Goal: Obtain resource: Obtain resource

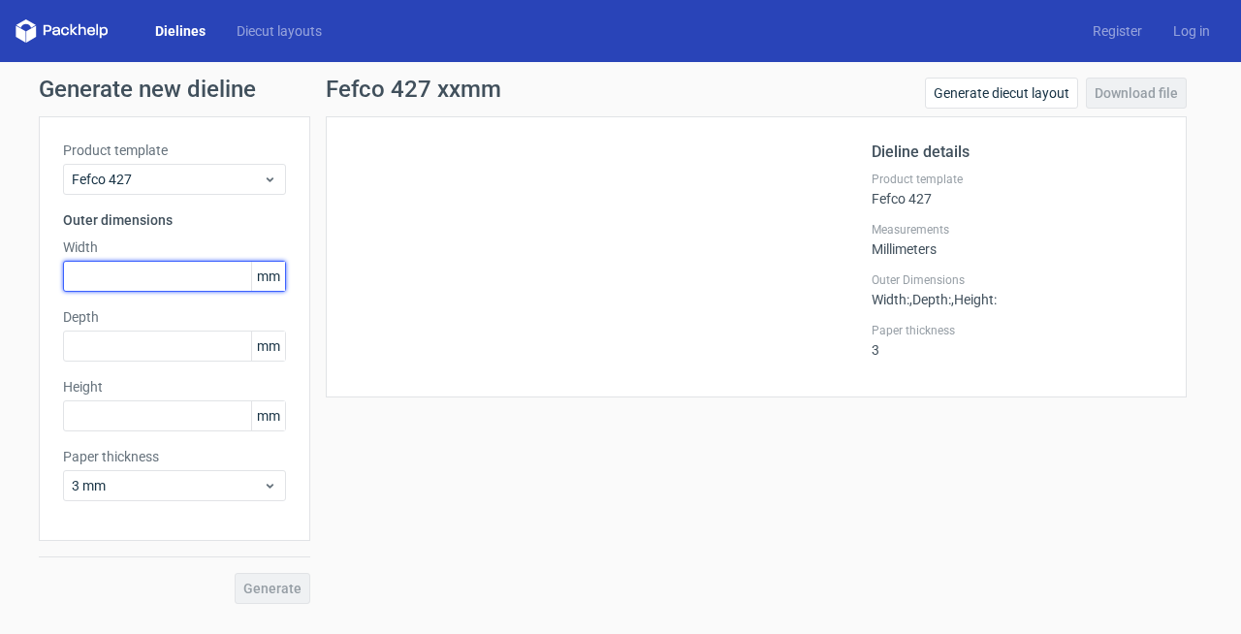
click at [140, 280] on input "text" at bounding box center [174, 276] width 223 height 31
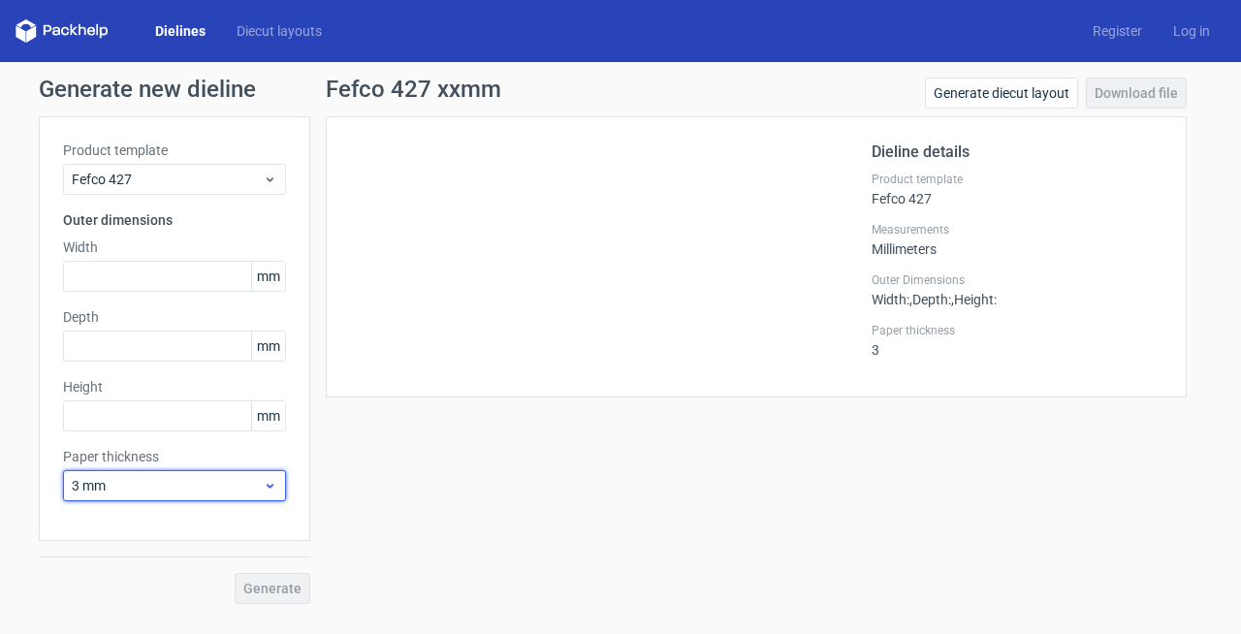
click at [168, 487] on span "3 mm" at bounding box center [167, 485] width 191 height 19
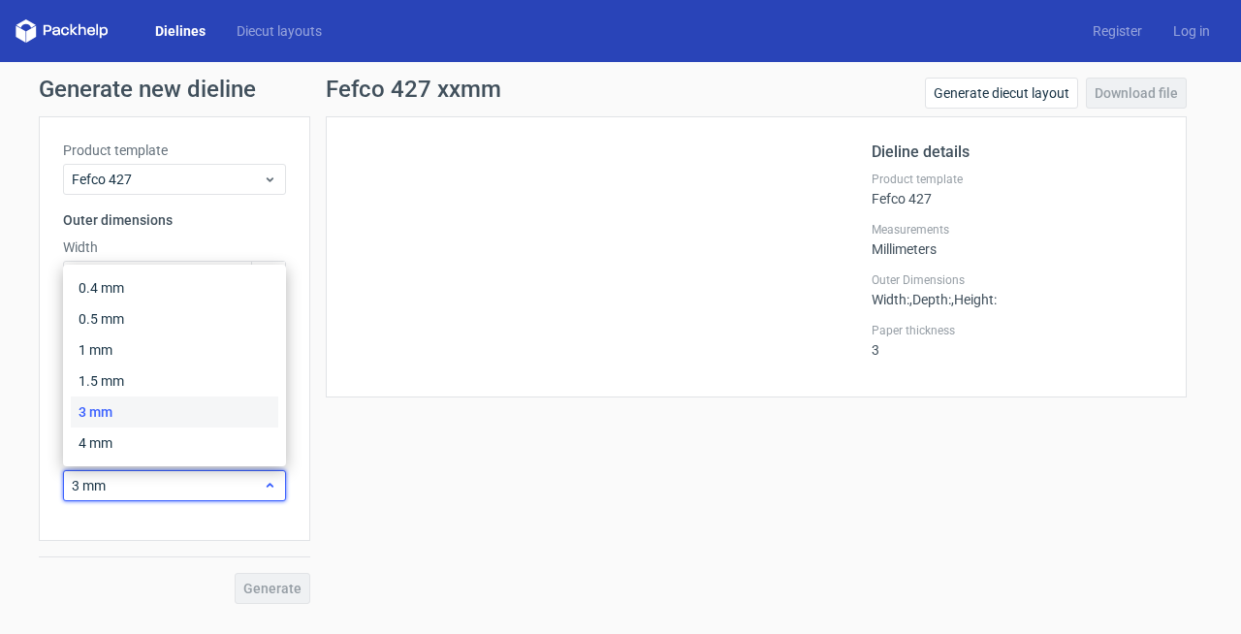
click at [168, 487] on span "3 mm" at bounding box center [167, 485] width 191 height 19
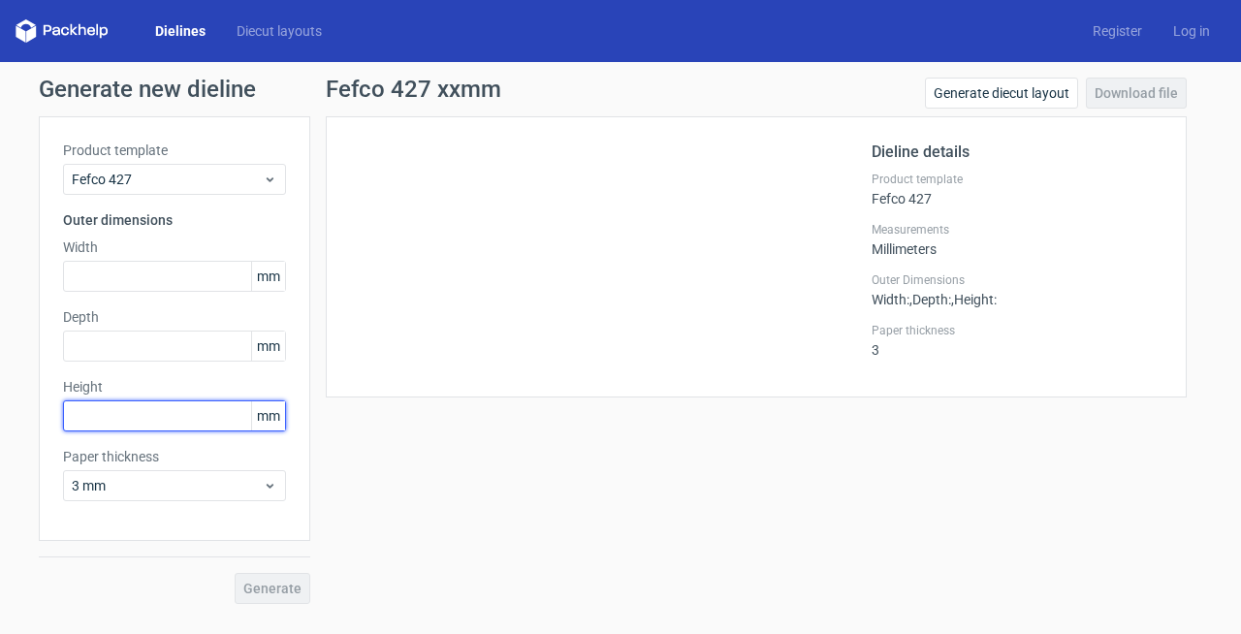
click at [164, 404] on input "text" at bounding box center [174, 415] width 223 height 31
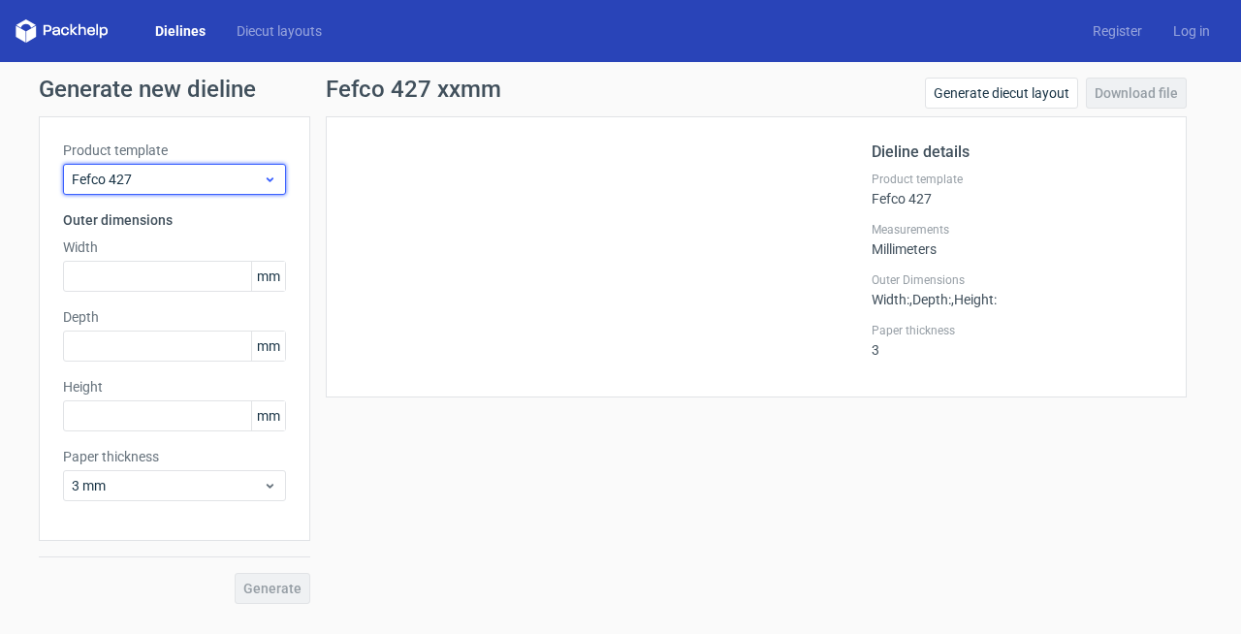
click at [145, 188] on span "Fefco 427" at bounding box center [167, 179] width 191 height 19
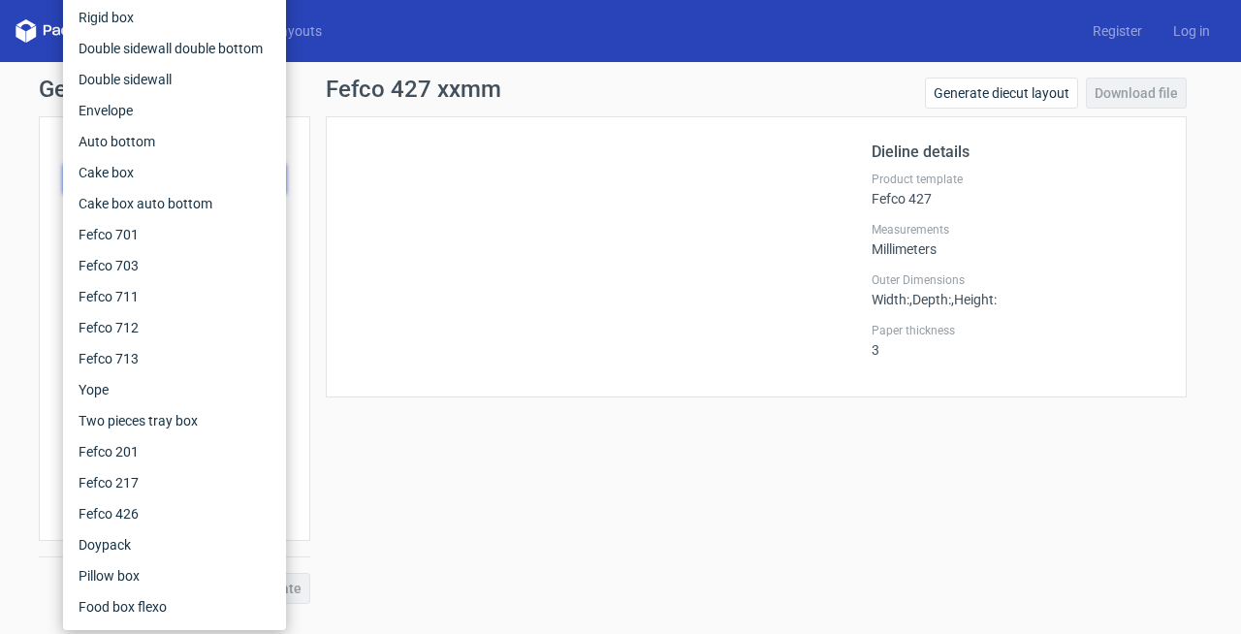
click at [8, 204] on div "Generate new dieline Product template Fefco 427 Outer dimensions Width mm Depth…" at bounding box center [620, 340] width 1241 height 557
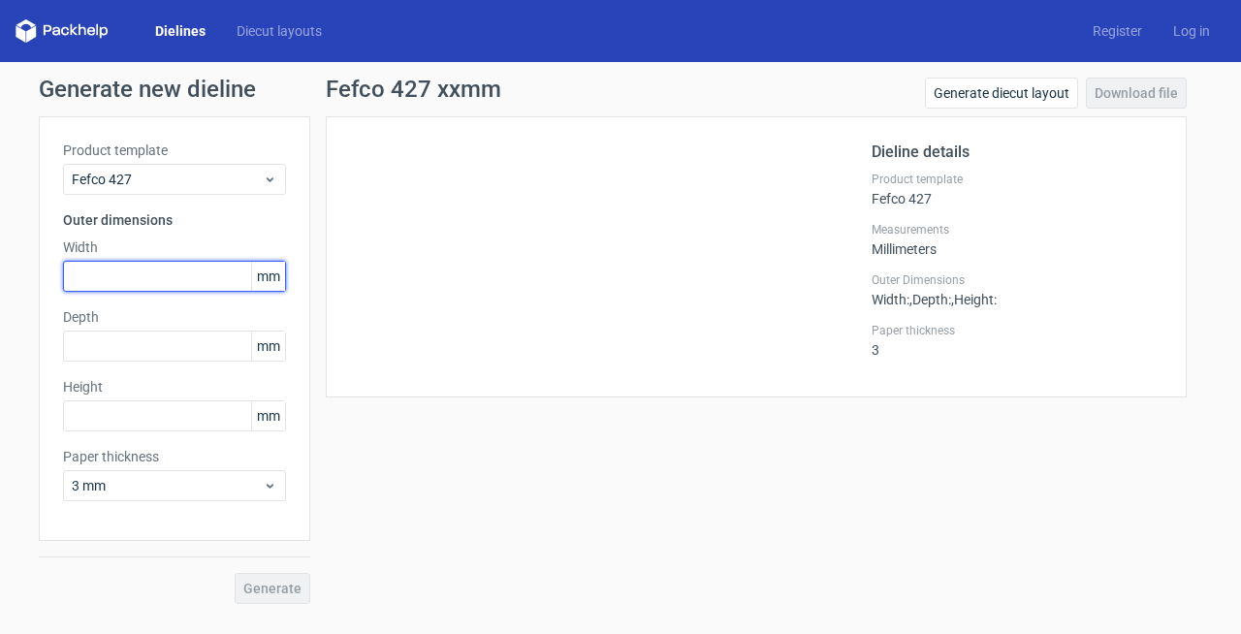
click at [139, 284] on input "text" at bounding box center [174, 276] width 223 height 31
click at [43, 271] on div "Product template Fefco 427 Outer dimensions Width mm Depth mm Height mm Paper t…" at bounding box center [174, 328] width 271 height 425
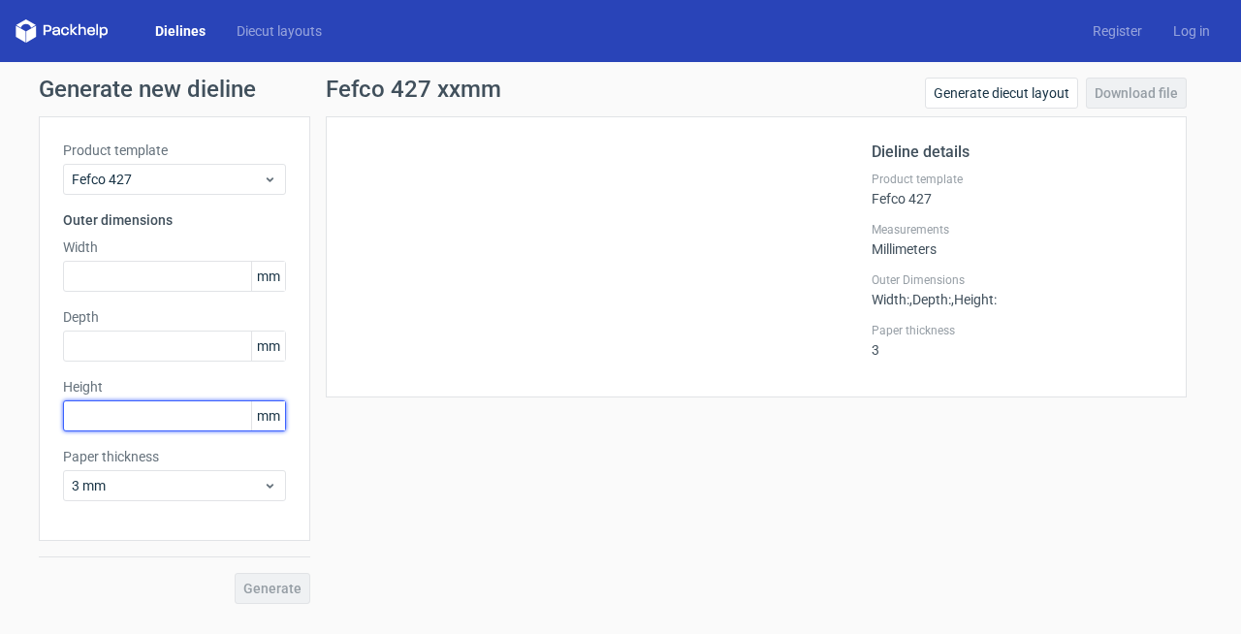
click at [88, 421] on input "text" at bounding box center [174, 415] width 223 height 31
type input "50"
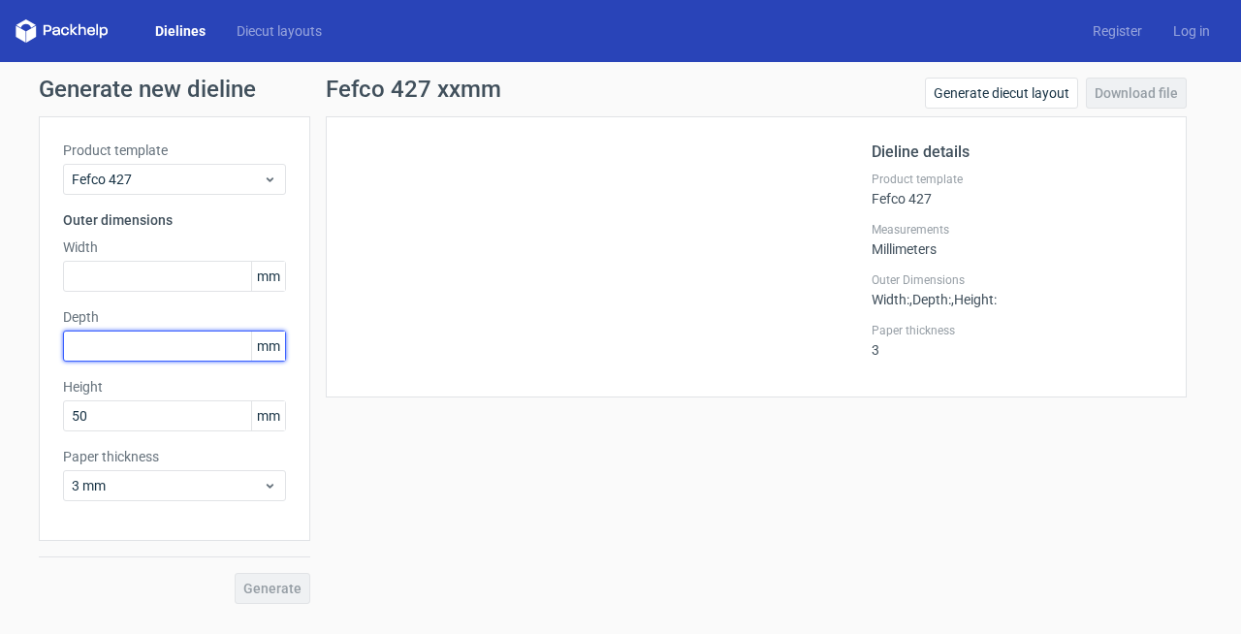
click at [144, 339] on input "text" at bounding box center [174, 345] width 223 height 31
type input "200"
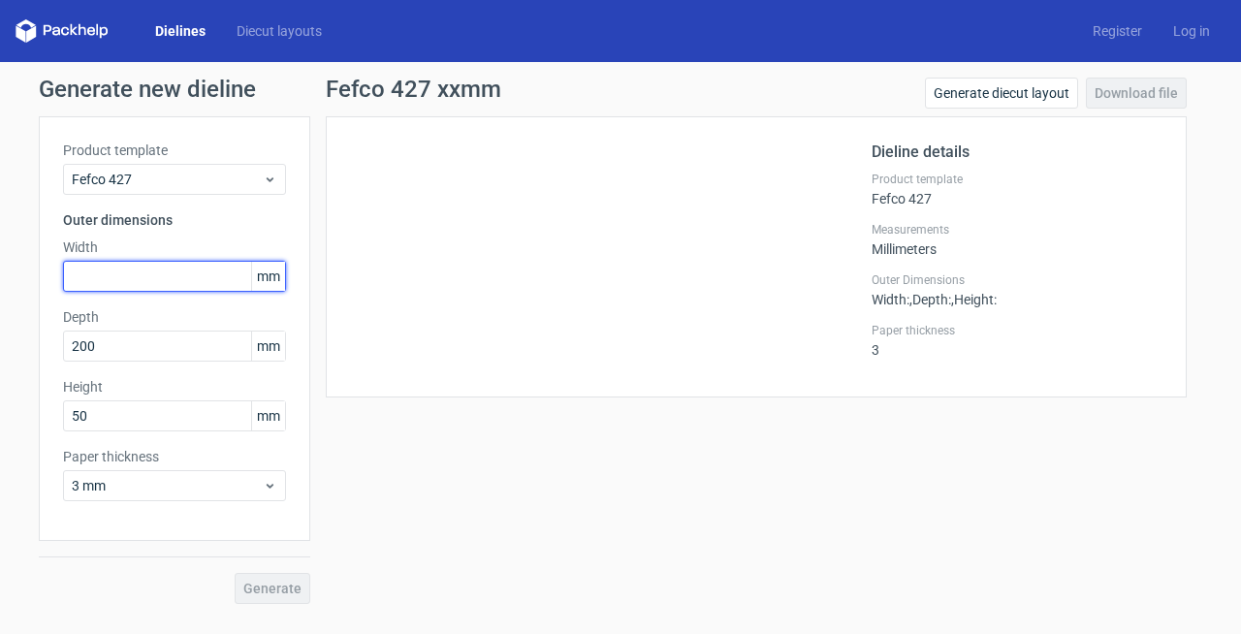
click at [144, 285] on input "text" at bounding box center [174, 276] width 223 height 31
type input "300"
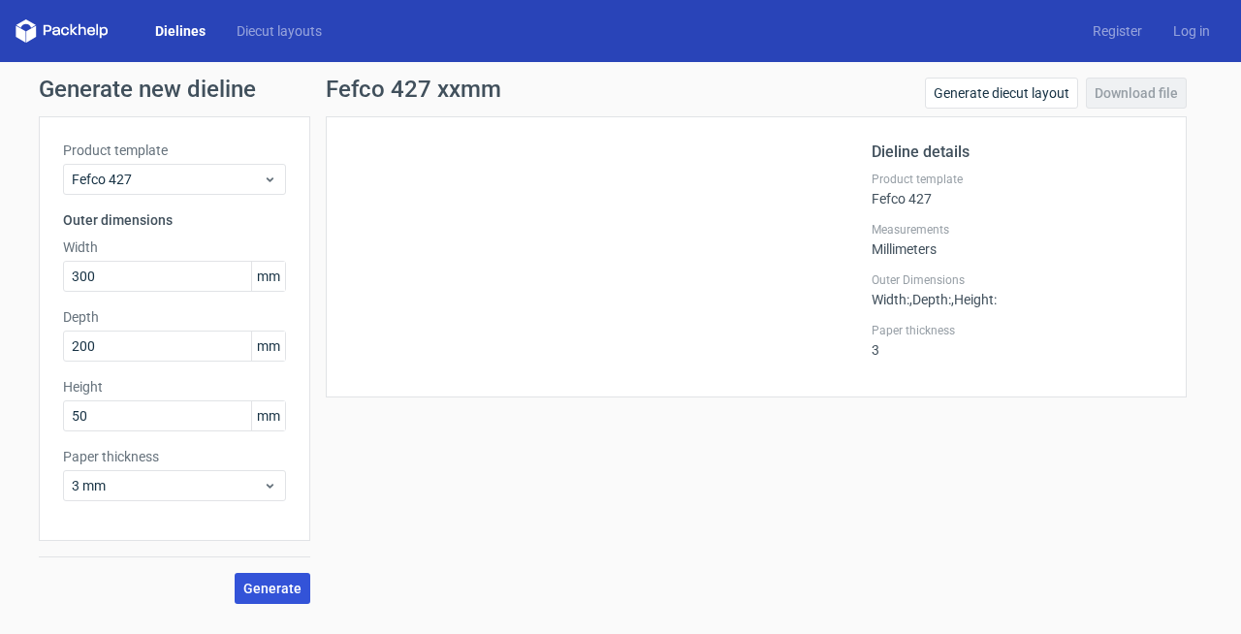
click at [282, 591] on span "Generate" at bounding box center [272, 589] width 58 height 14
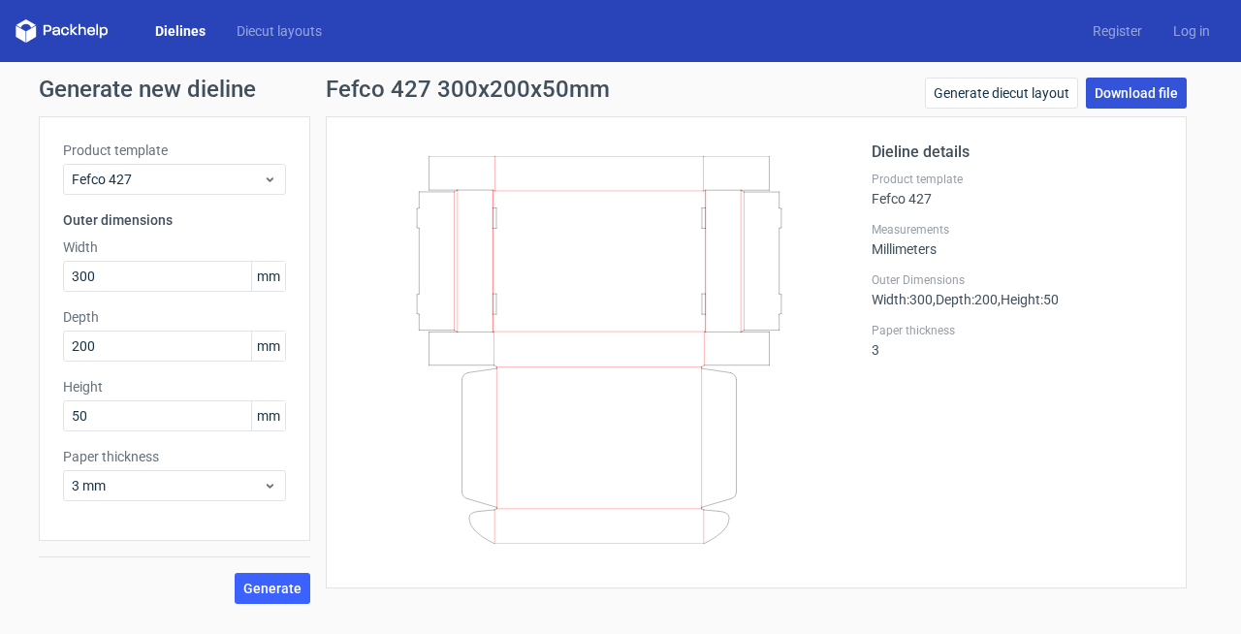
click at [1161, 95] on link "Download file" at bounding box center [1135, 93] width 101 height 31
click at [1117, 95] on link "Download file" at bounding box center [1135, 93] width 101 height 31
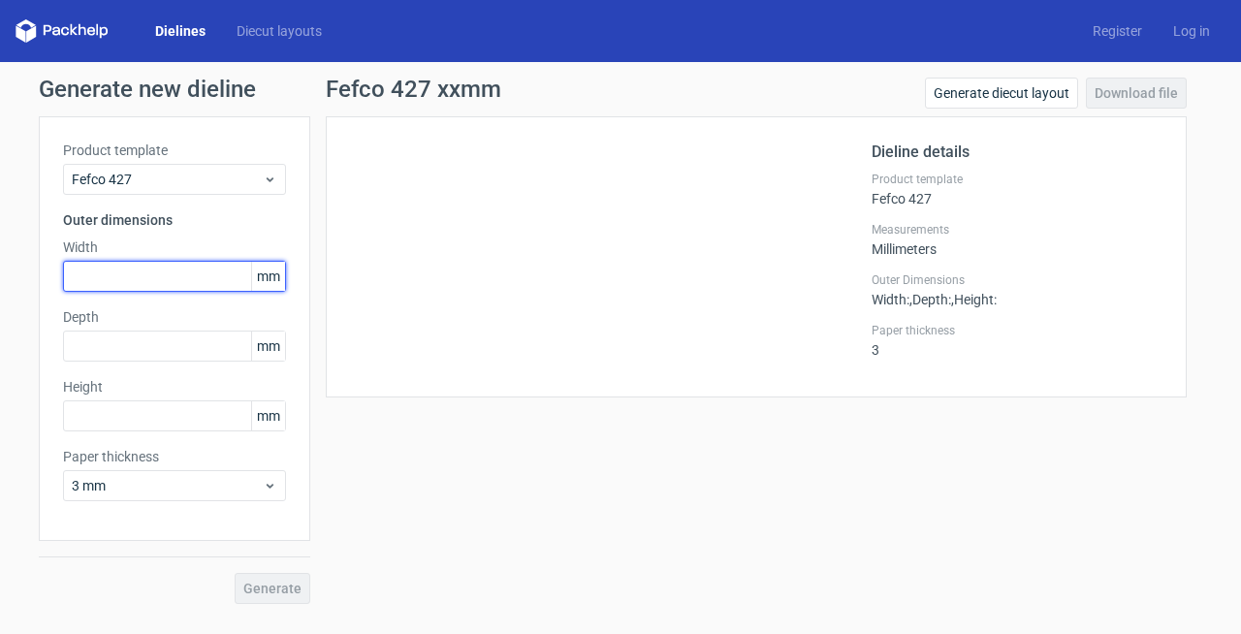
click at [165, 277] on input "text" at bounding box center [174, 276] width 223 height 31
click at [126, 272] on input "text" at bounding box center [174, 276] width 223 height 31
type input "300"
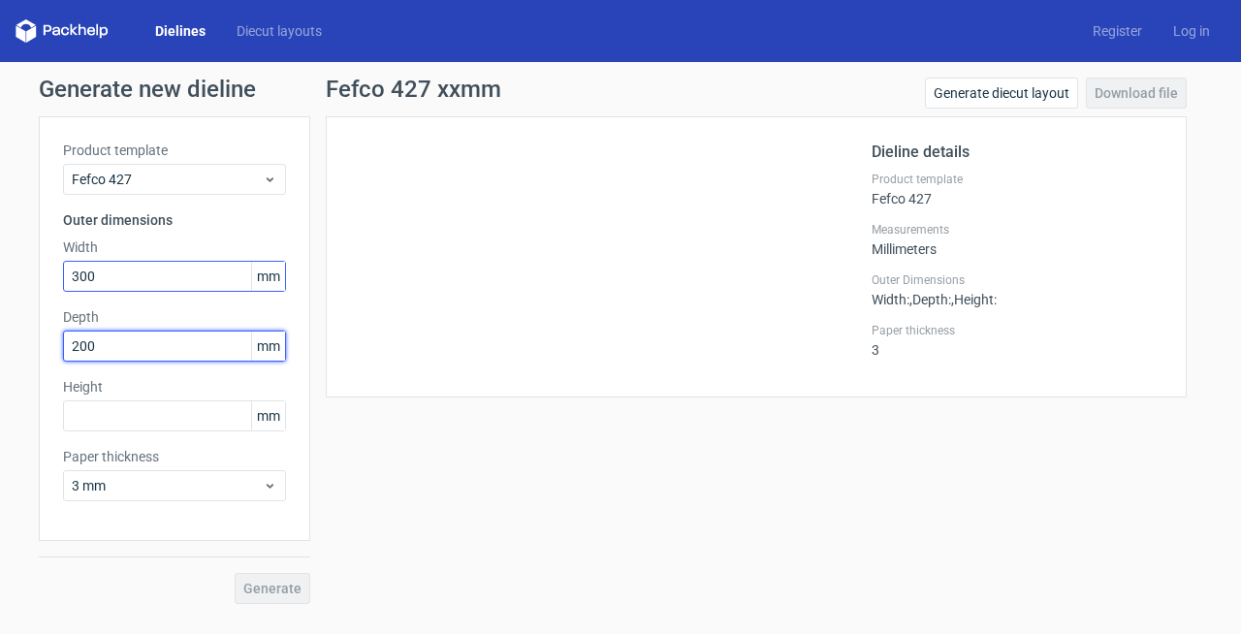
type input "200"
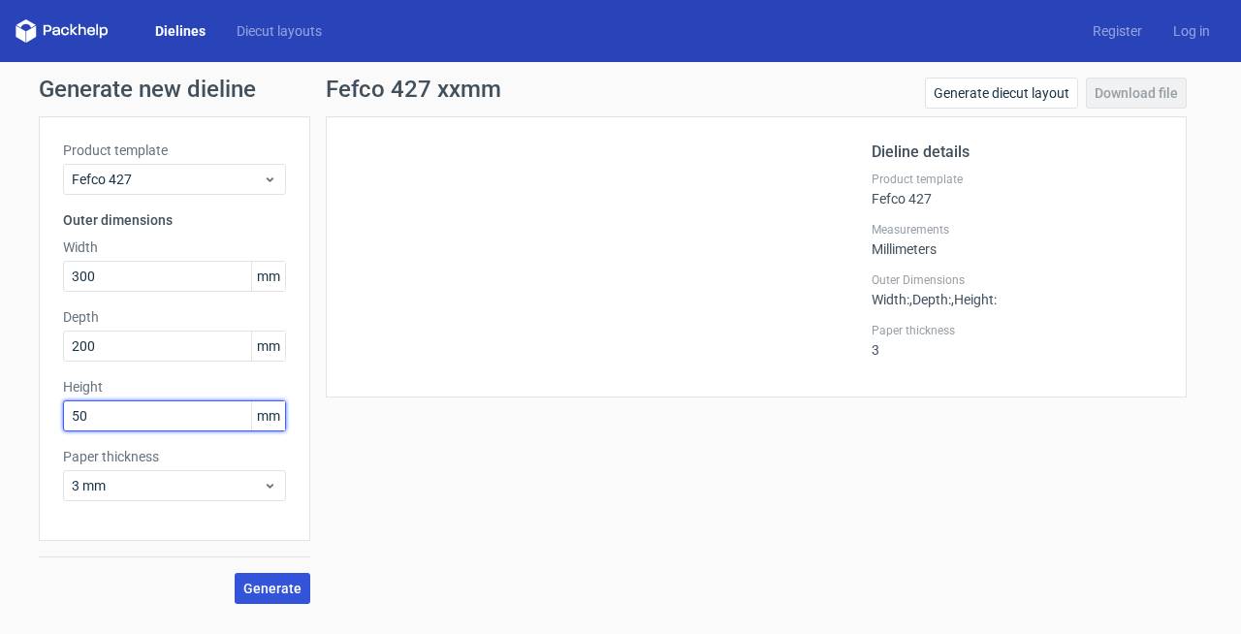
type input "50"
click at [288, 589] on span "Generate" at bounding box center [272, 589] width 58 height 14
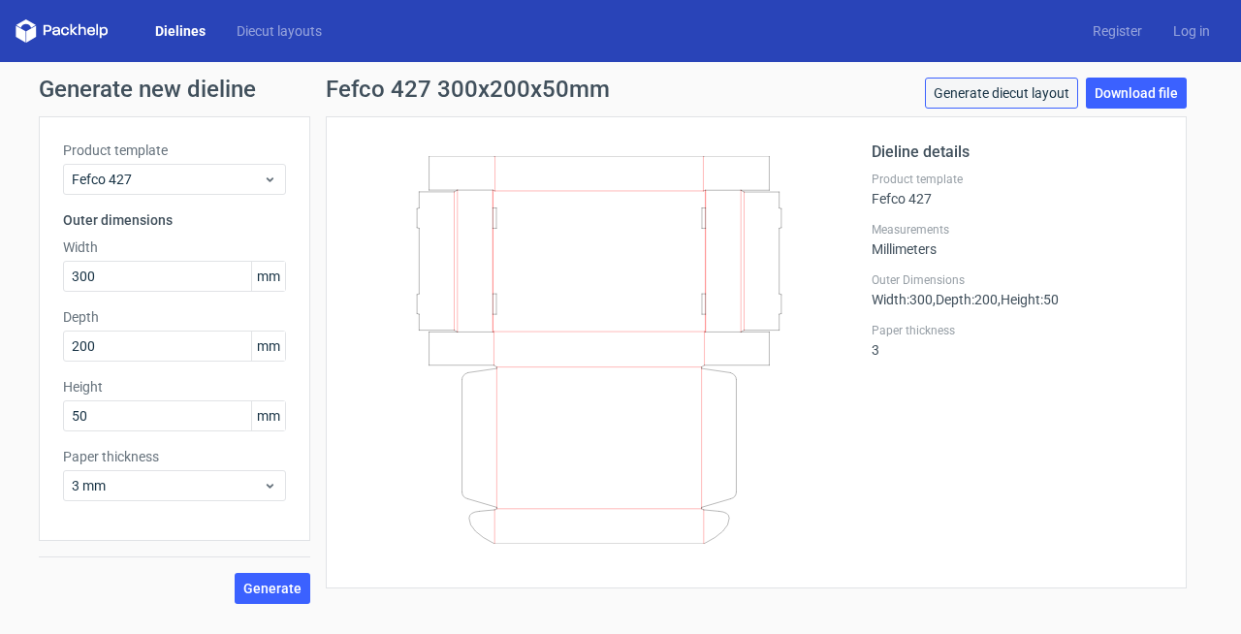
click at [1023, 91] on link "Generate diecut layout" at bounding box center [1001, 93] width 153 height 31
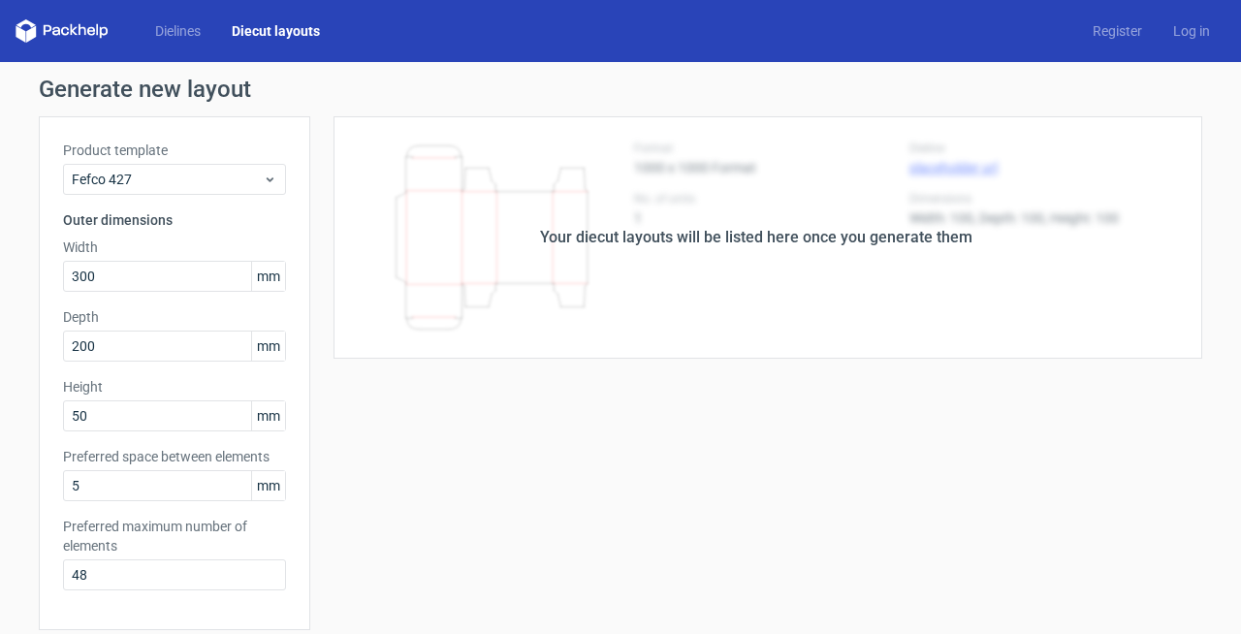
click at [841, 238] on div "Your diecut layouts will be listed here once you generate them" at bounding box center [756, 237] width 432 height 23
click at [851, 198] on div "Your diecut layouts will be listed here once you generate them" at bounding box center [756, 237] width 892 height 242
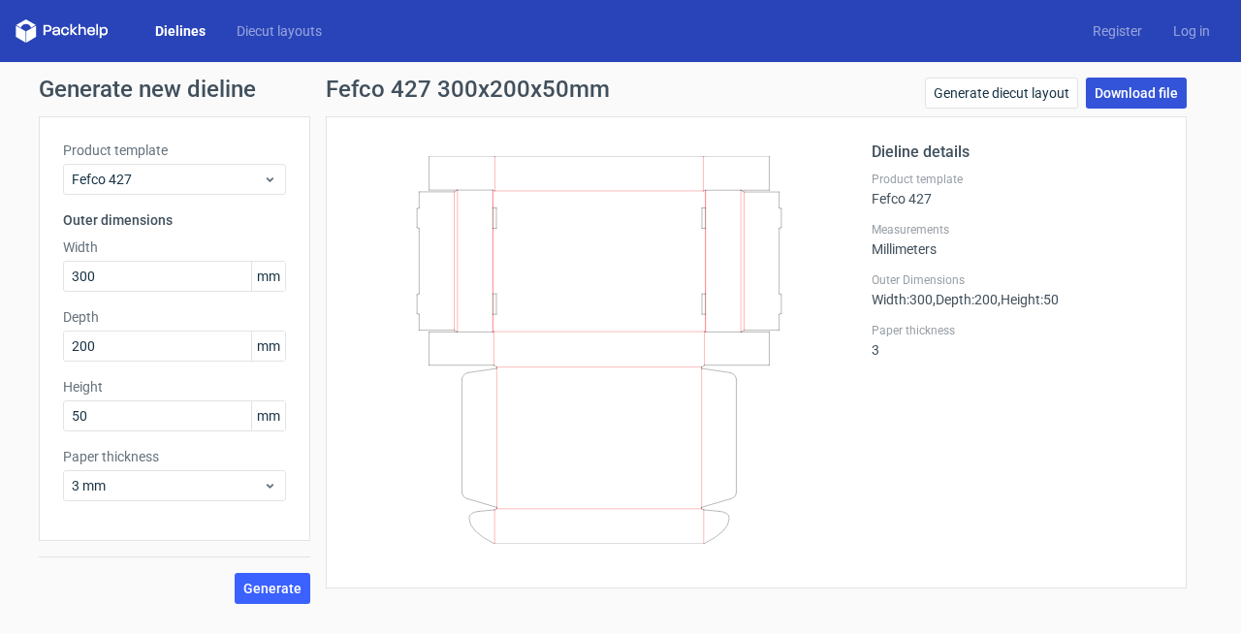
click at [1131, 86] on link "Download file" at bounding box center [1135, 93] width 101 height 31
click at [26, 39] on polygon at bounding box center [31, 33] width 10 height 16
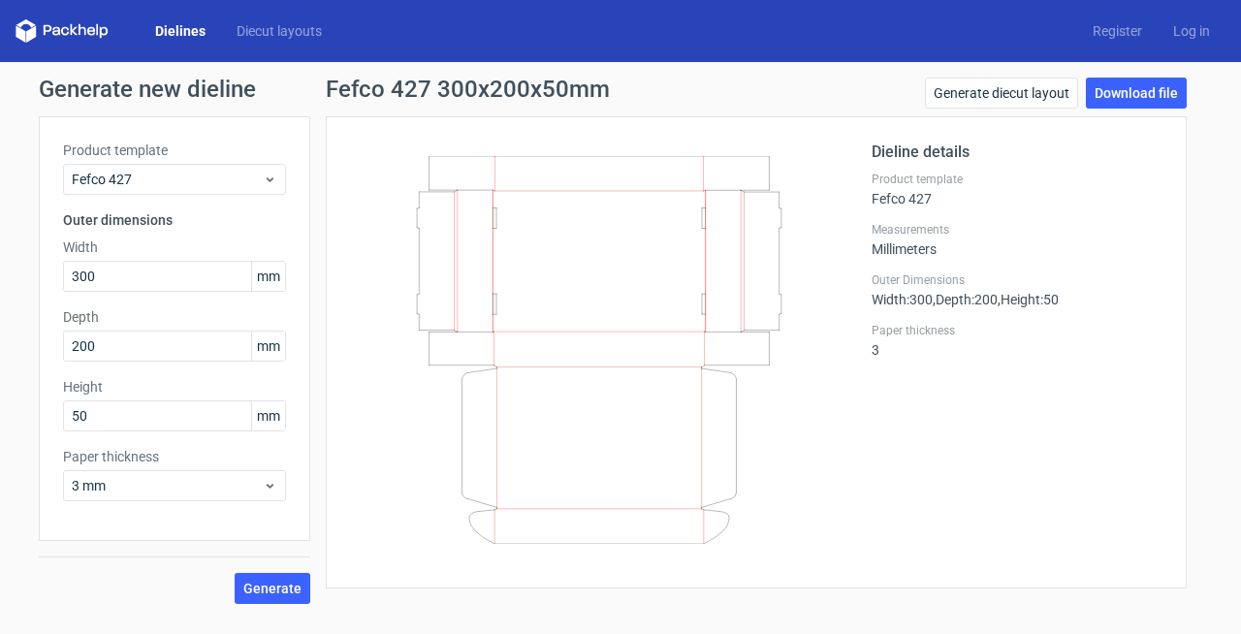
click at [136, 88] on h1 "Generate new dieline" at bounding box center [620, 89] width 1163 height 23
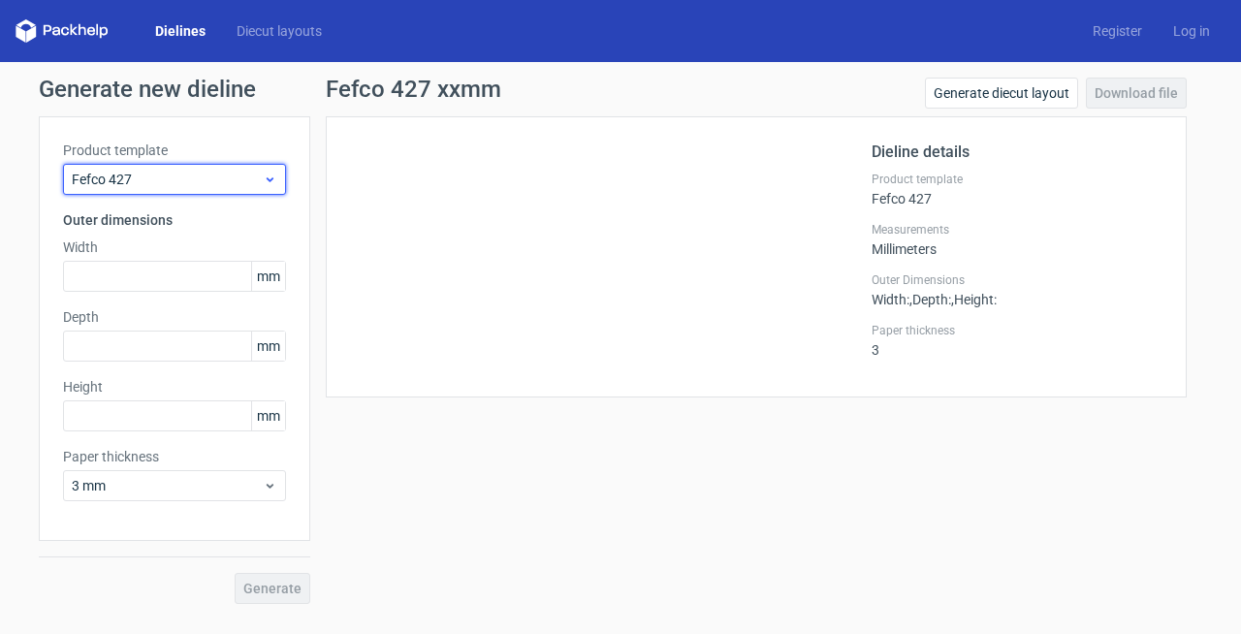
click at [171, 165] on div "Fefco 427" at bounding box center [174, 179] width 223 height 31
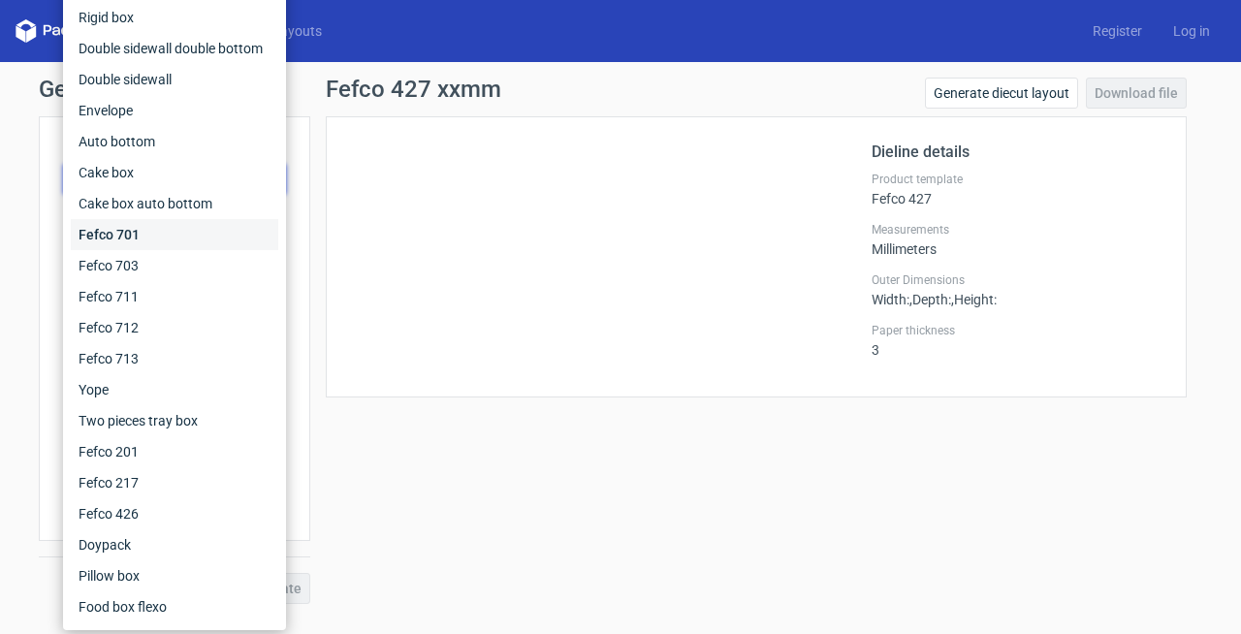
click at [141, 242] on div "Fefco 701" at bounding box center [174, 234] width 207 height 31
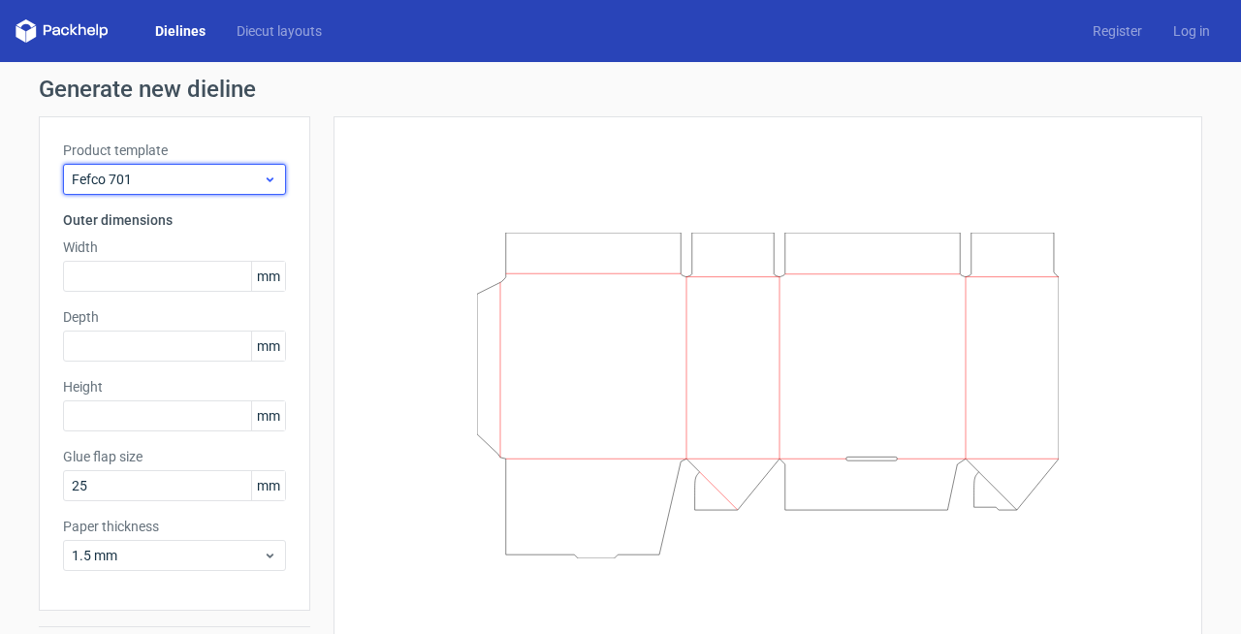
click at [160, 171] on span "Fefco 701" at bounding box center [167, 179] width 191 height 19
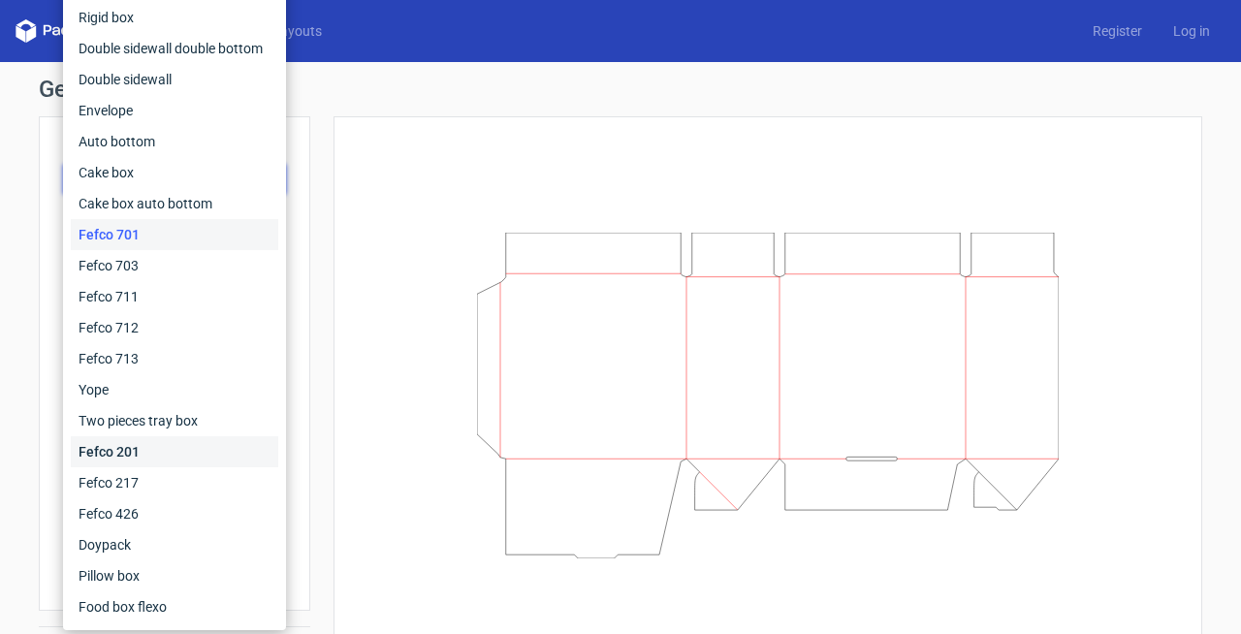
click at [137, 456] on div "Fefco 201" at bounding box center [174, 451] width 207 height 31
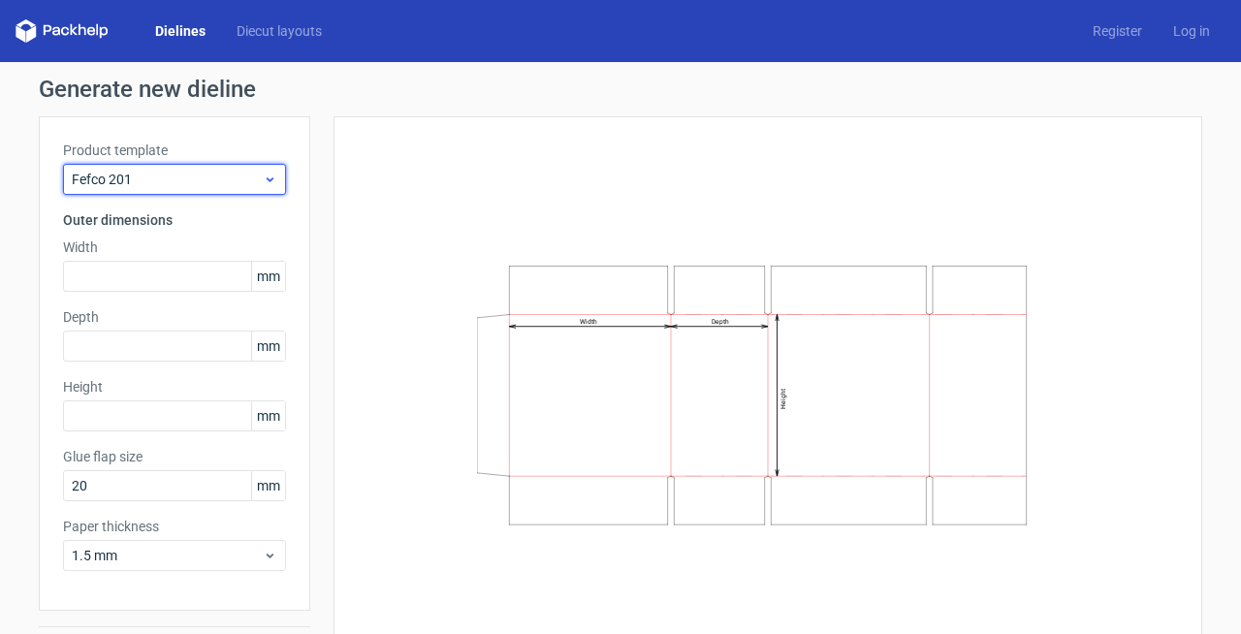
click at [162, 173] on span "Fefco 201" at bounding box center [167, 179] width 191 height 19
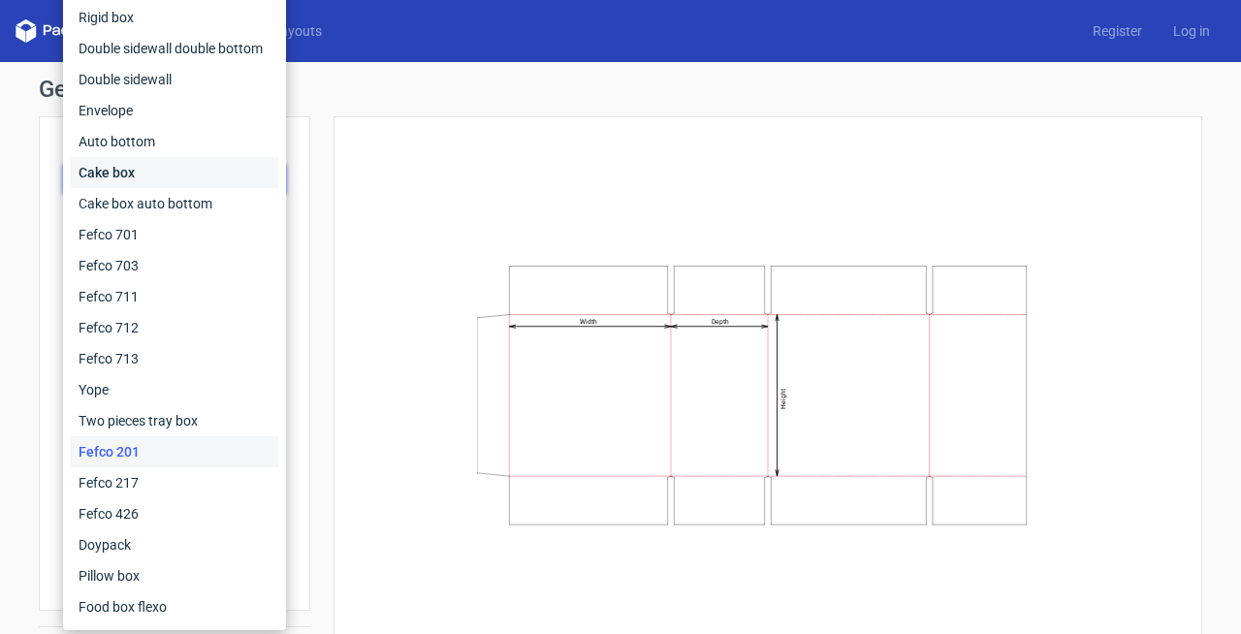
click at [124, 170] on div "Cake box" at bounding box center [174, 172] width 207 height 31
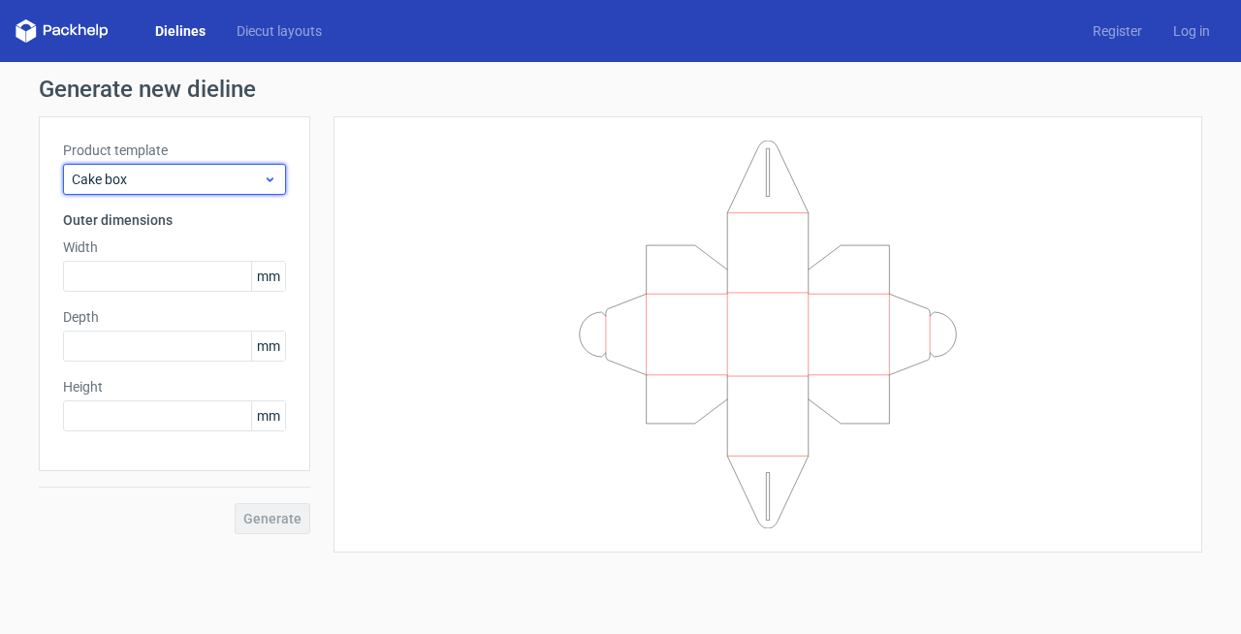
click at [157, 194] on div "Cake box" at bounding box center [174, 179] width 223 height 31
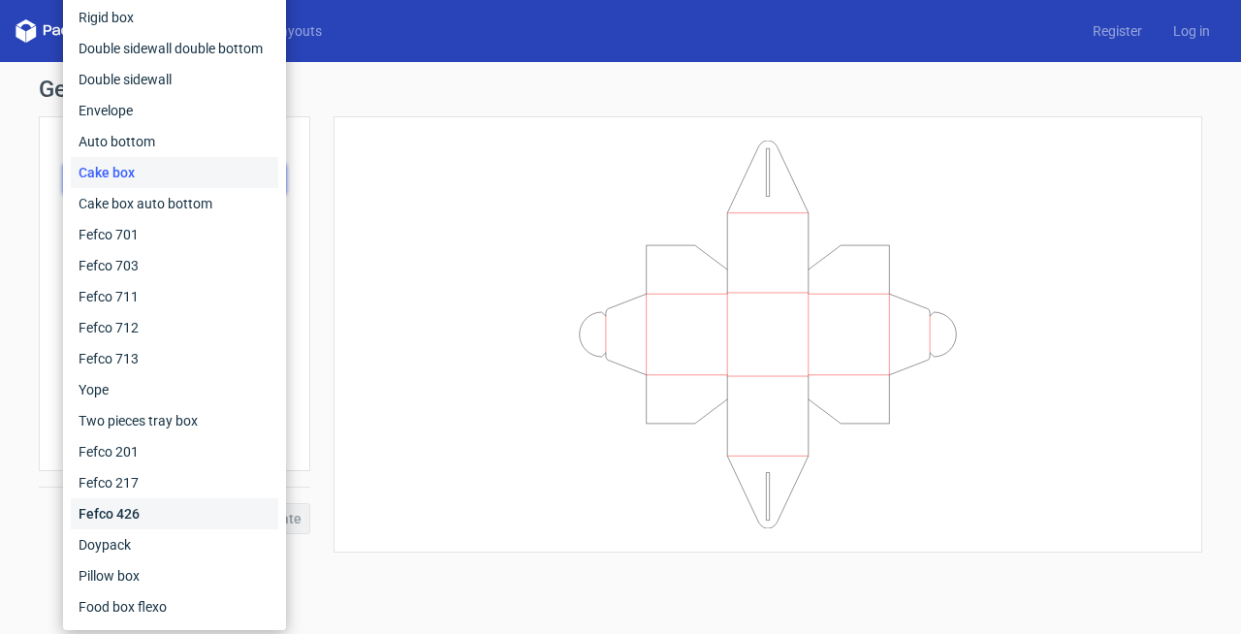
click at [155, 513] on div "Fefco 426" at bounding box center [174, 513] width 207 height 31
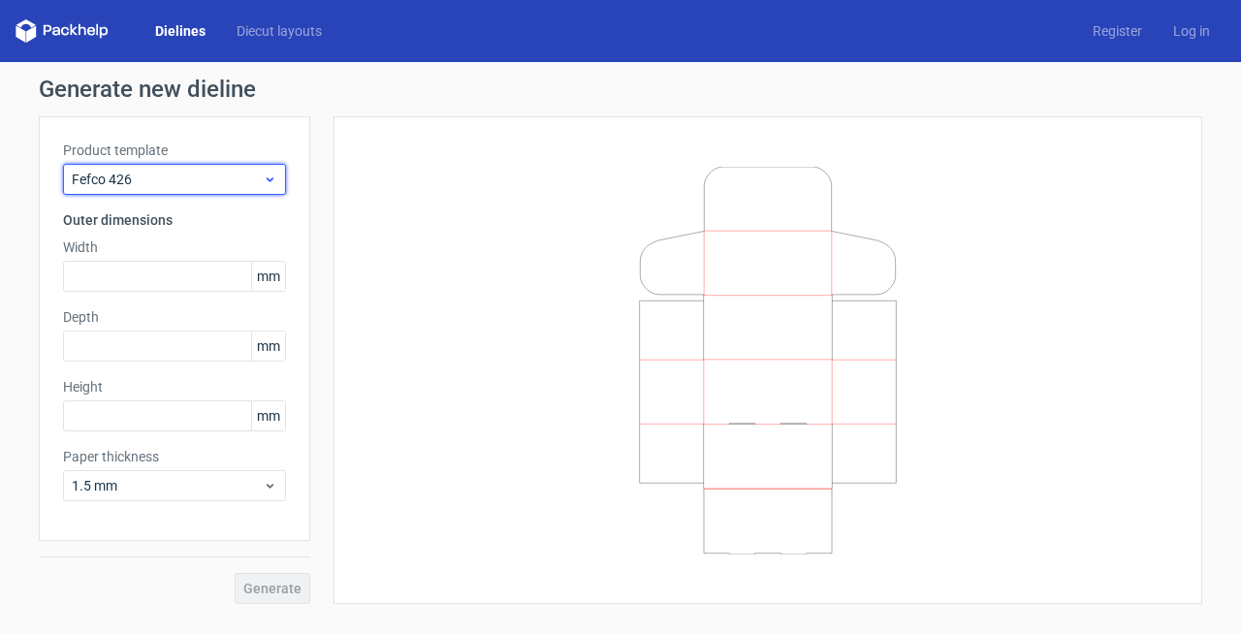
click at [163, 183] on span "Fefco 426" at bounding box center [167, 179] width 191 height 19
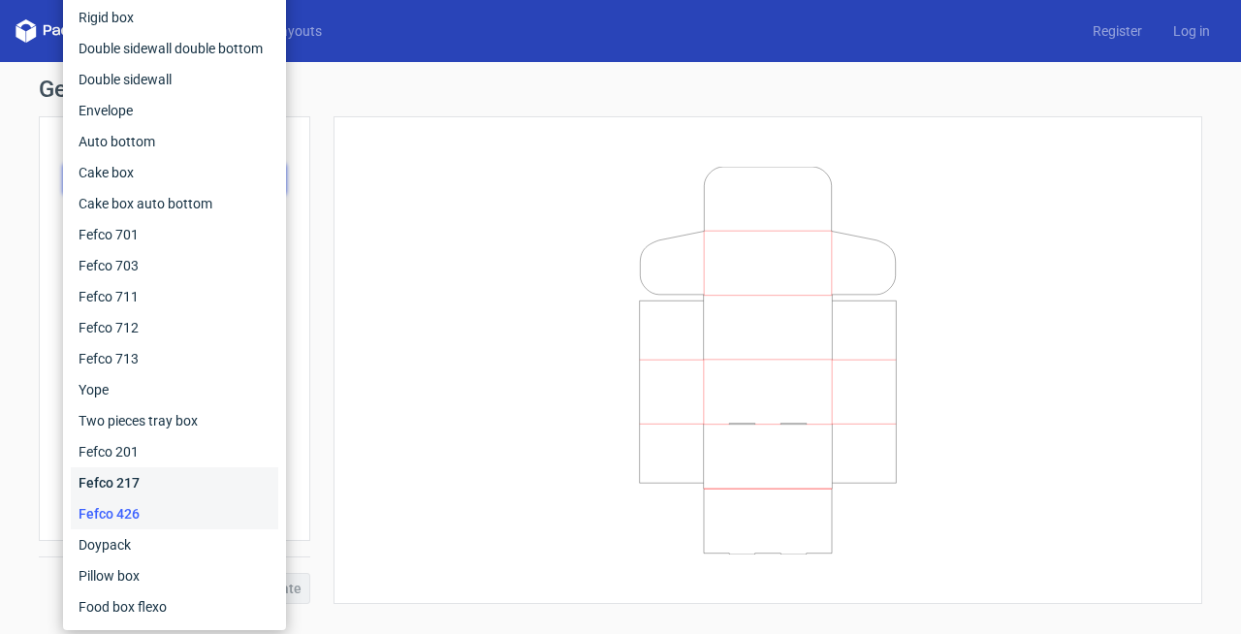
click at [131, 485] on div "Fefco 217" at bounding box center [174, 482] width 207 height 31
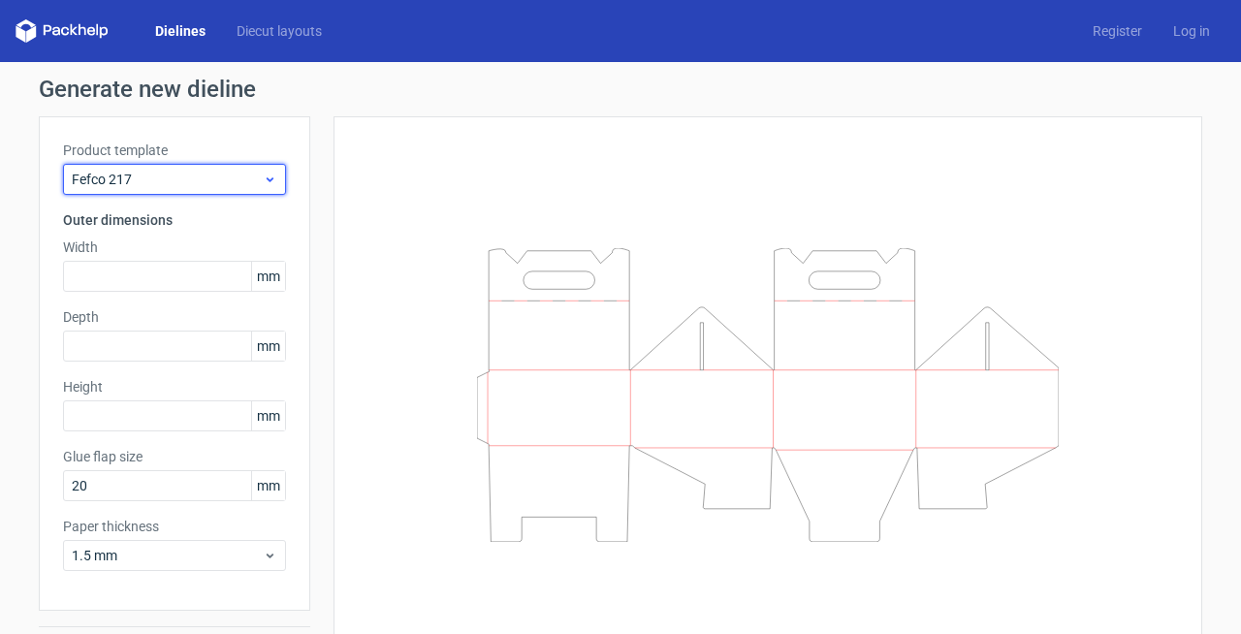
click at [179, 175] on span "Fefco 217" at bounding box center [167, 179] width 191 height 19
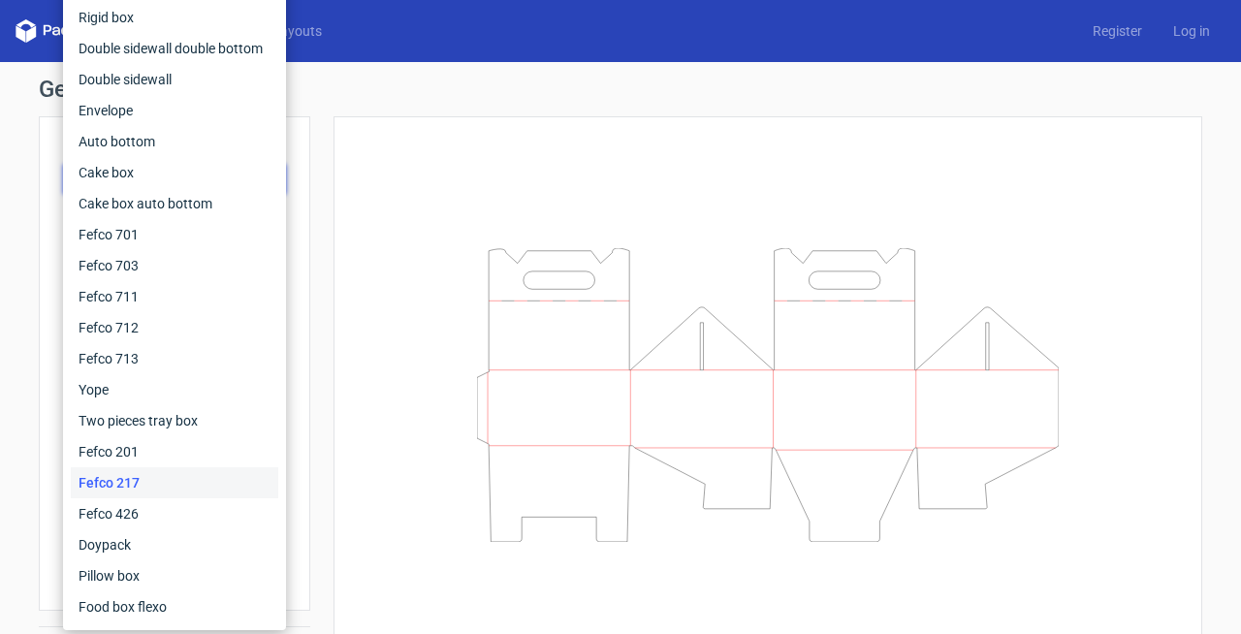
click at [23, 115] on div "Generate new dieline Product template Fefco 217 Outer dimensions Width mm Depth…" at bounding box center [620, 375] width 1241 height 627
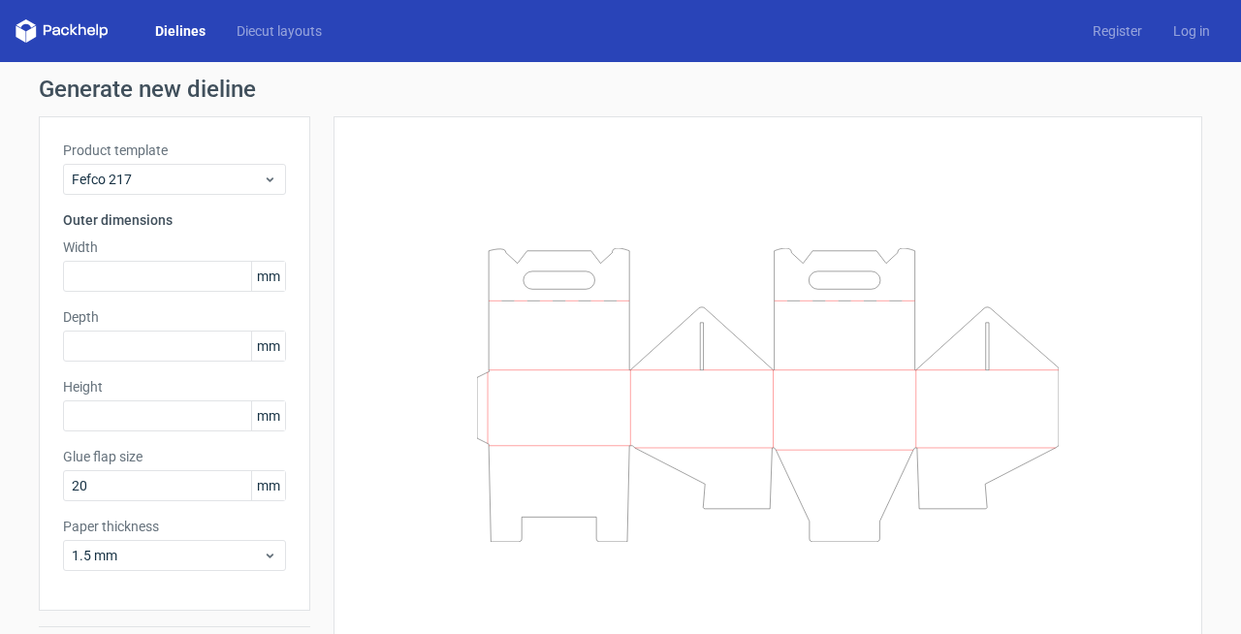
click at [91, 91] on h1 "Generate new dieline" at bounding box center [620, 89] width 1163 height 23
click at [54, 27] on icon at bounding box center [56, 31] width 8 height 9
click at [16, 27] on polygon at bounding box center [21, 33] width 10 height 16
click at [16, 28] on polygon at bounding box center [21, 33] width 10 height 16
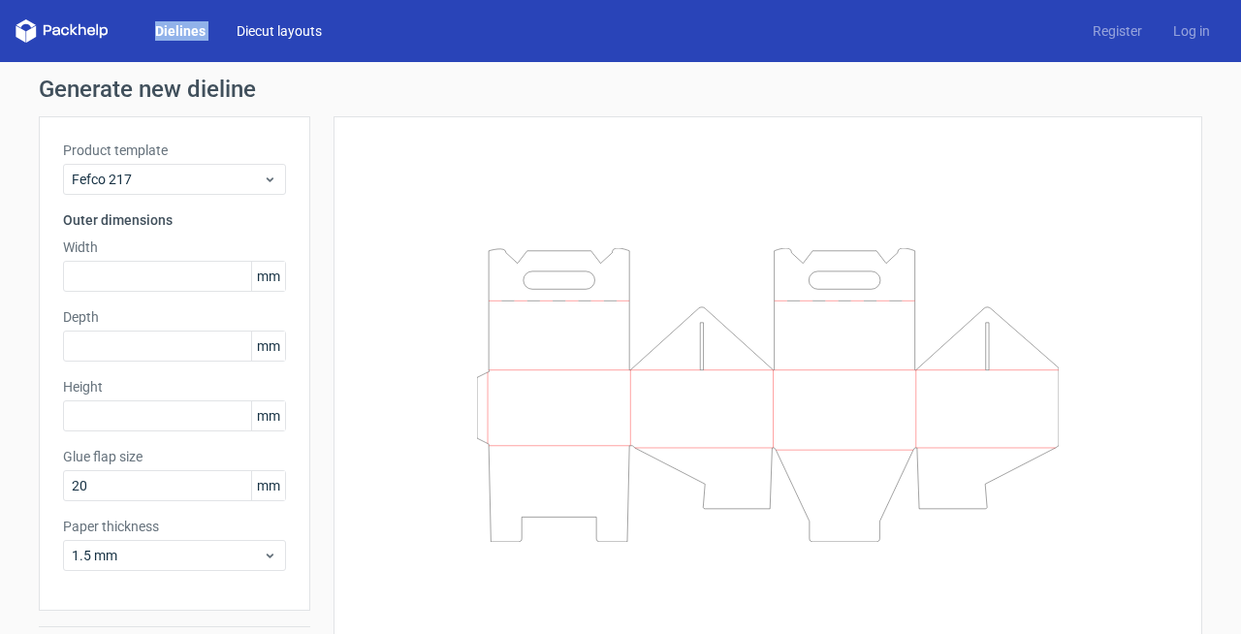
click at [275, 34] on link "Diecut layouts" at bounding box center [279, 30] width 116 height 19
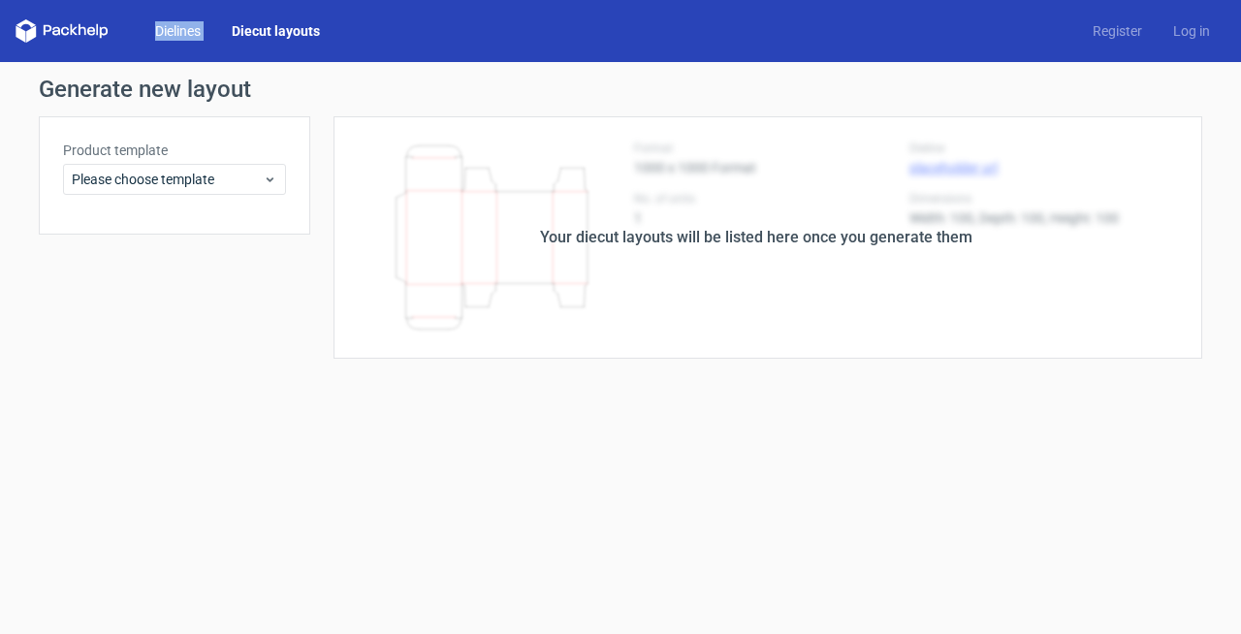
click at [184, 23] on link "Dielines" at bounding box center [178, 30] width 77 height 19
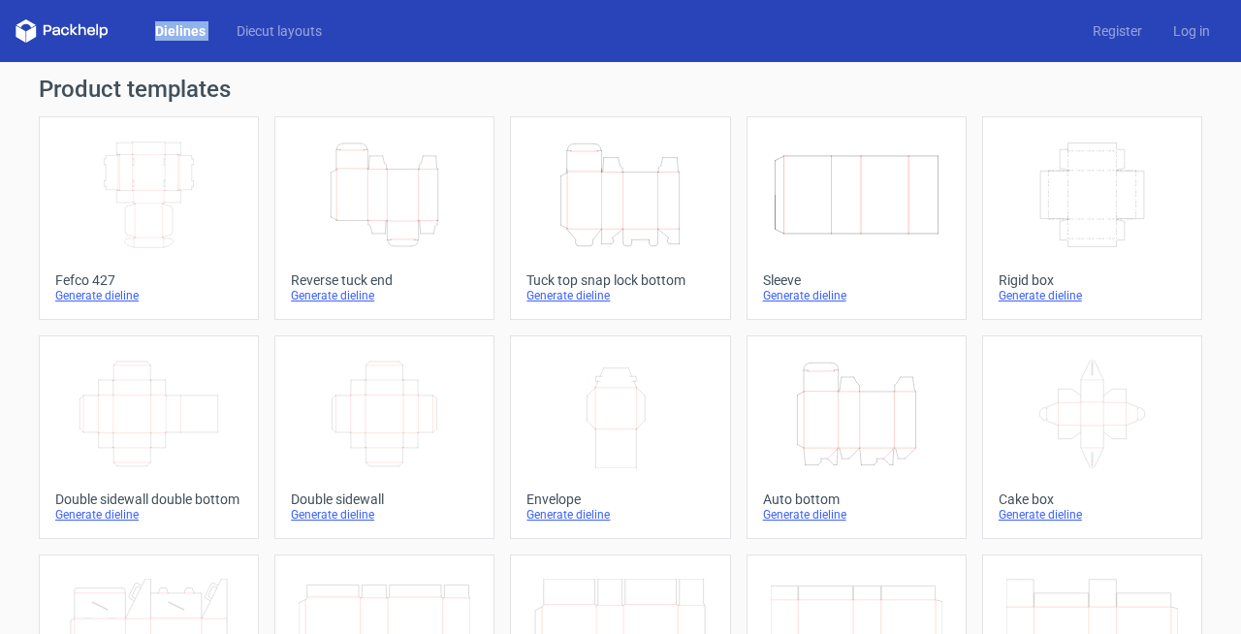
click at [149, 200] on icon "Width Depth Height" at bounding box center [149, 195] width 172 height 109
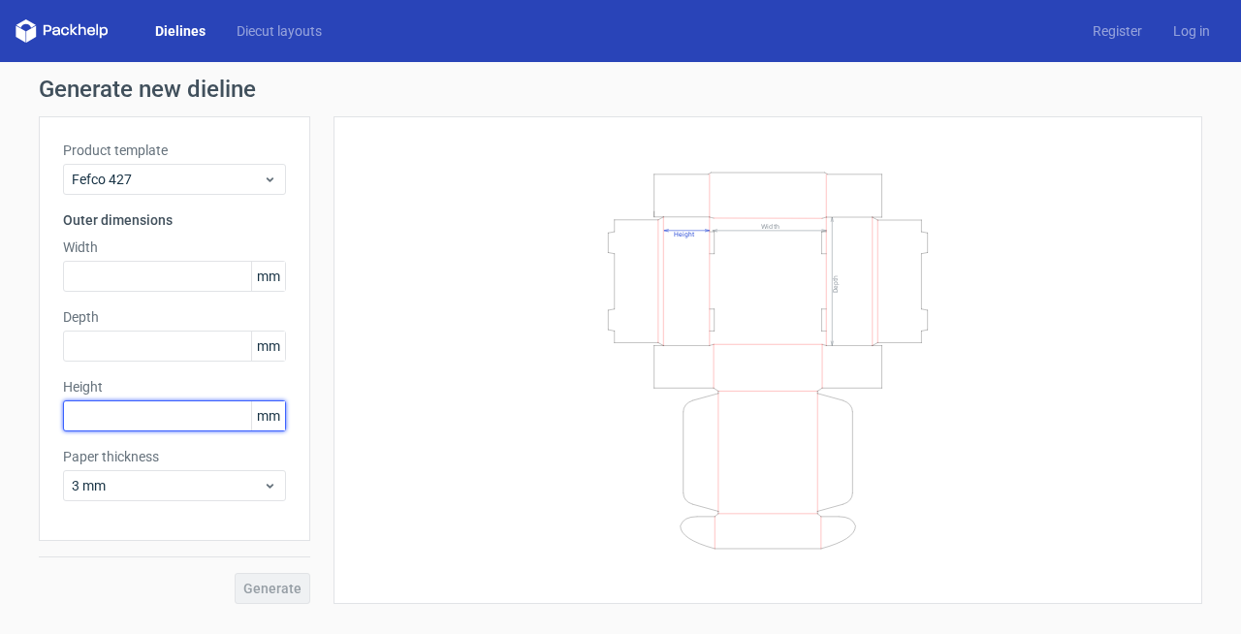
click at [120, 424] on input "text" at bounding box center [174, 415] width 223 height 31
type input "50"
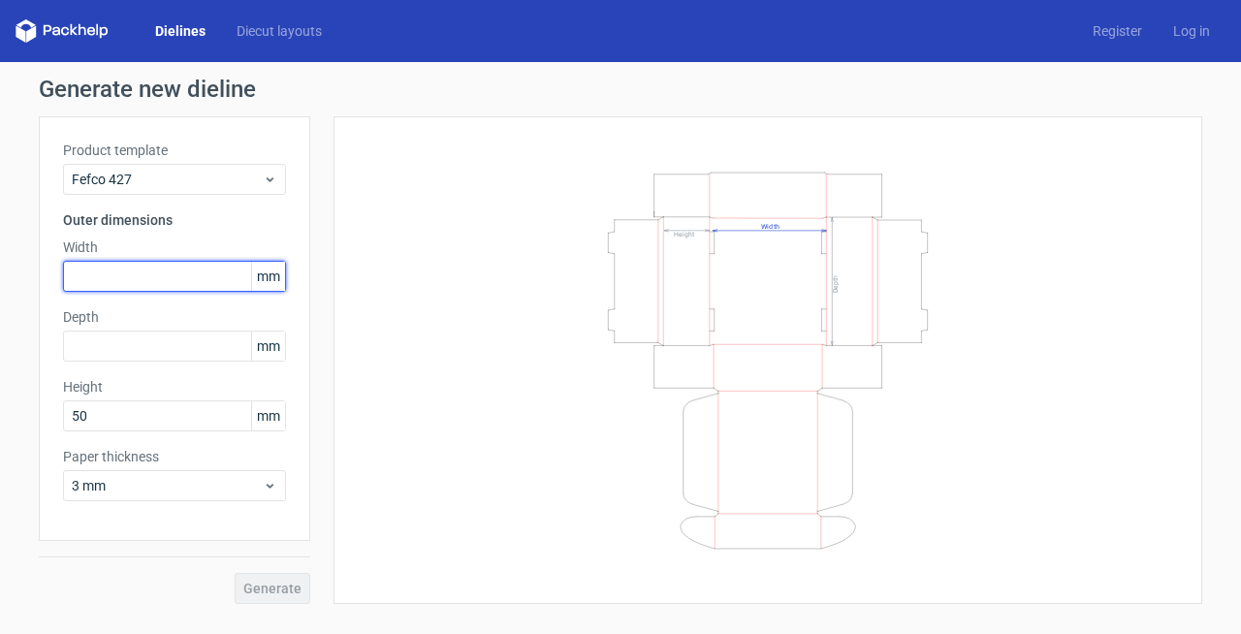
click at [130, 272] on input "text" at bounding box center [174, 276] width 223 height 31
type input "300"
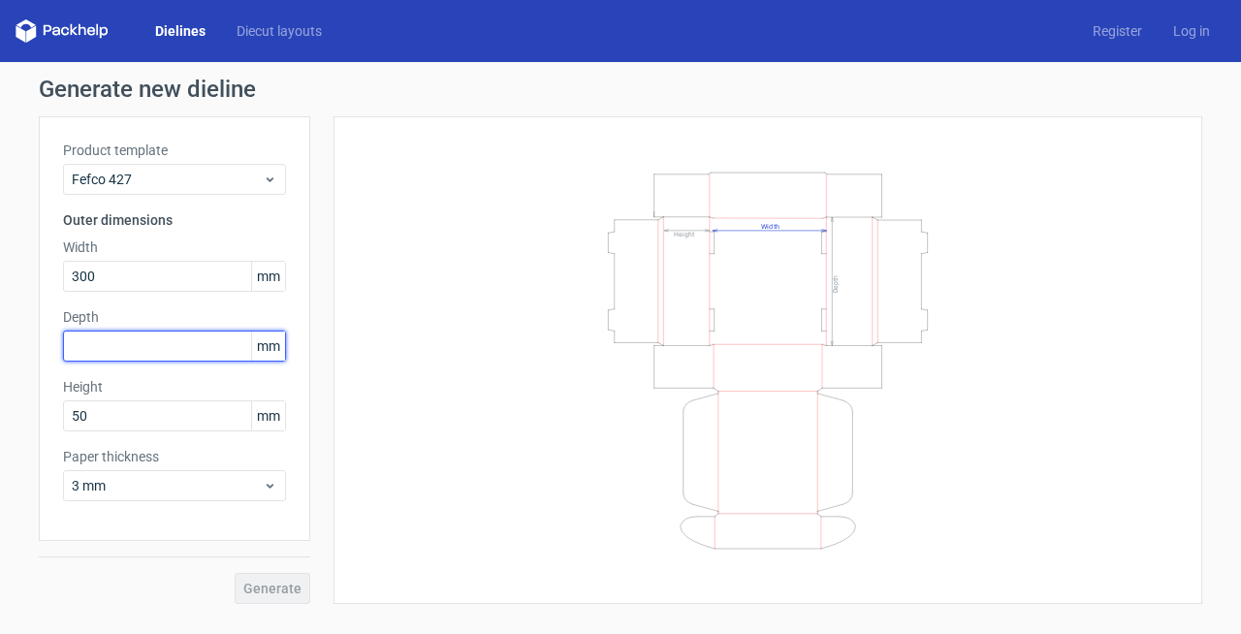
click at [142, 357] on input "text" at bounding box center [174, 345] width 223 height 31
type input "200"
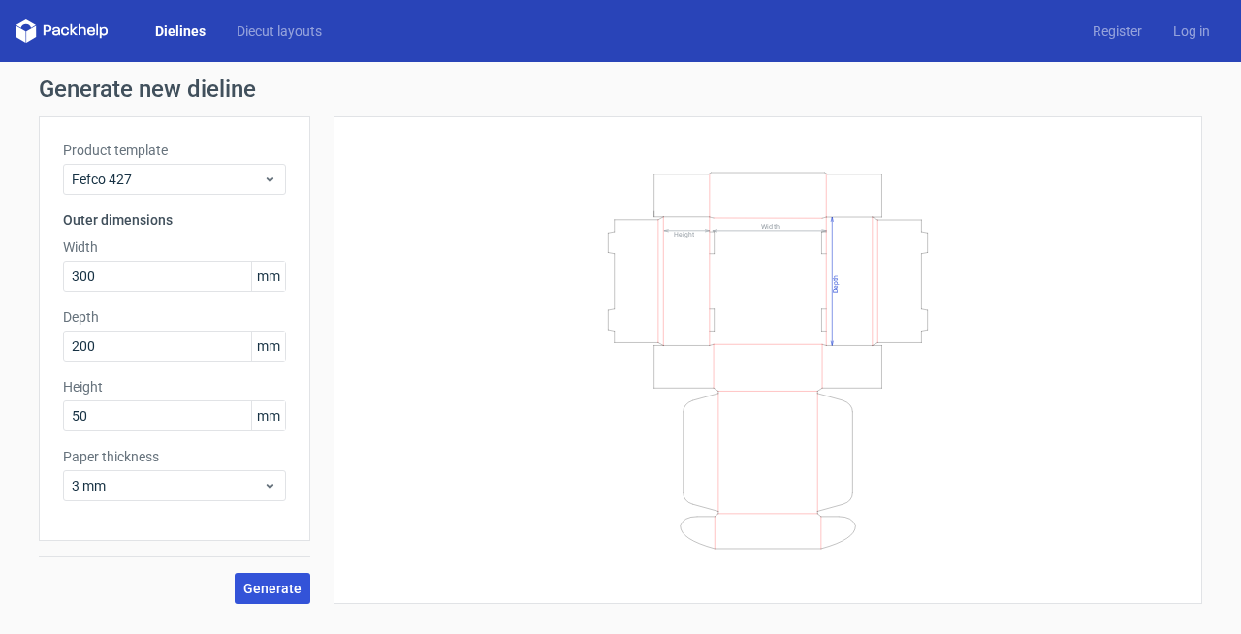
click at [281, 592] on span "Generate" at bounding box center [272, 589] width 58 height 14
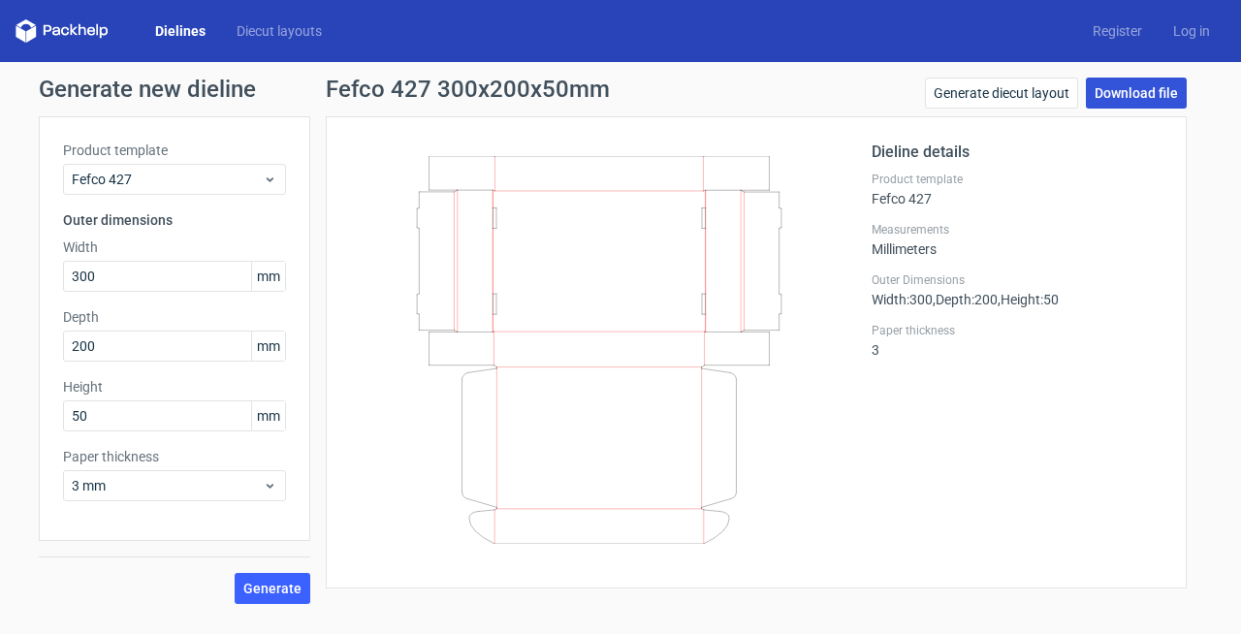
click at [1139, 88] on link "Download file" at bounding box center [1135, 93] width 101 height 31
drag, startPoint x: 328, startPoint y: 79, endPoint x: 425, endPoint y: 82, distance: 98.0
click at [427, 83] on h1 "Fefco 427 300x200x50mm" at bounding box center [468, 89] width 284 height 23
copy h1 "Fefco 427"
click at [1156, 88] on link "Download file" at bounding box center [1135, 93] width 101 height 31
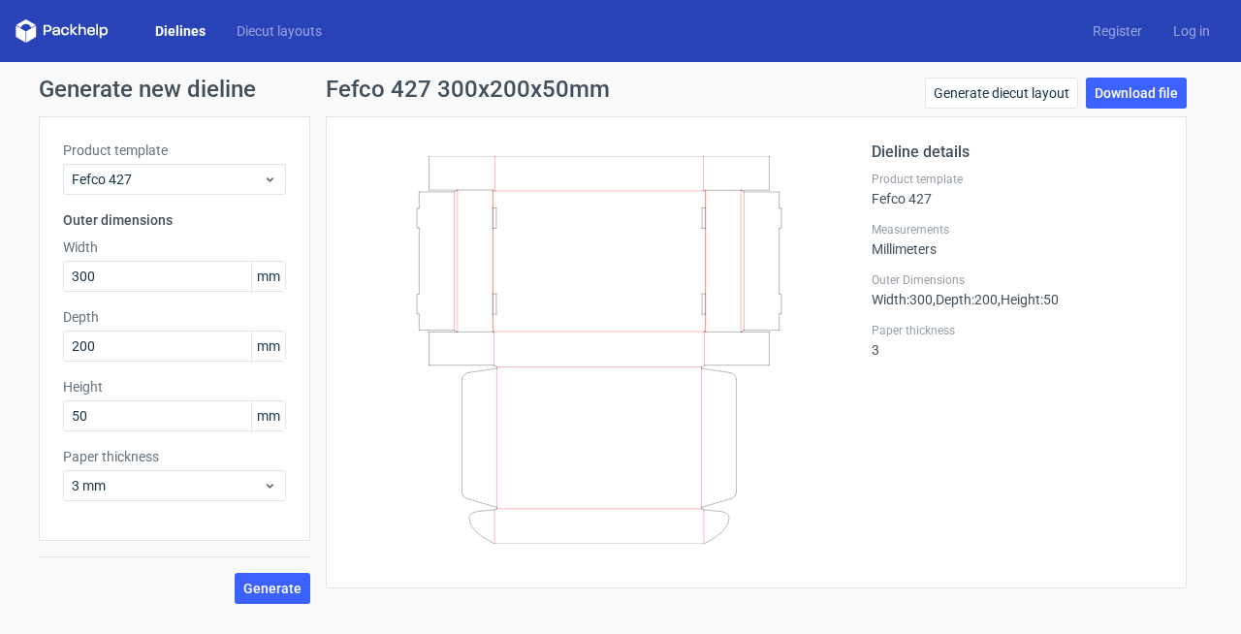
click at [896, 427] on div "Dieline details Product template Fefco 427 Measurements Millimeters Outer Dimen…" at bounding box center [1016, 353] width 291 height 424
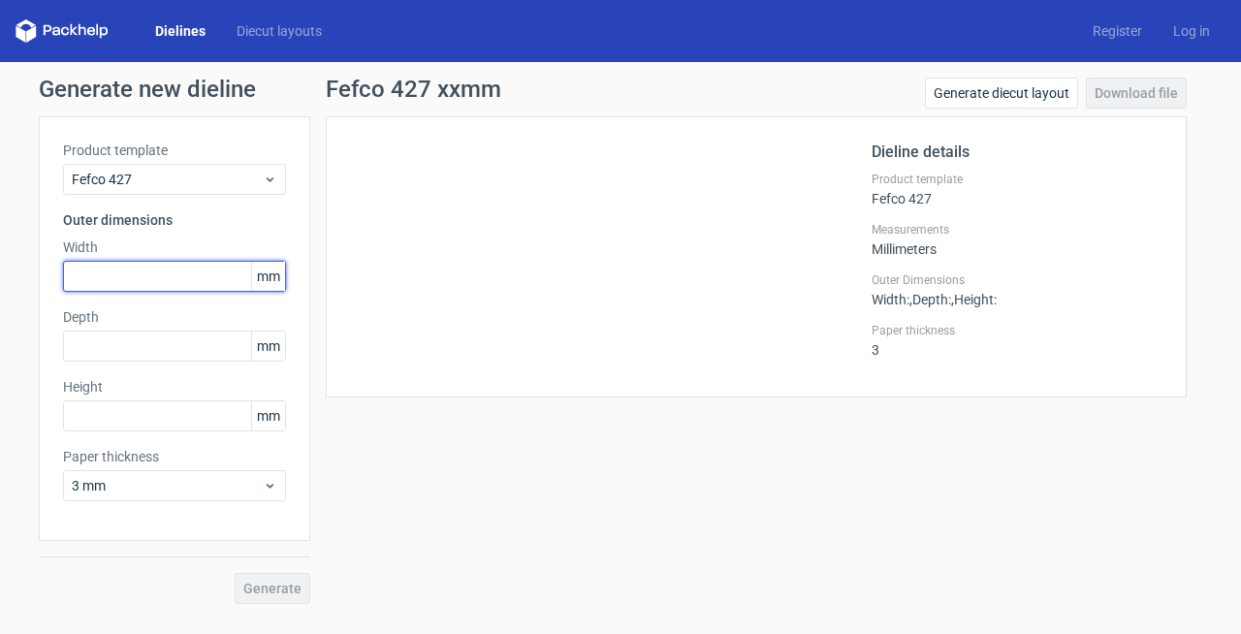
click at [140, 275] on input "text" at bounding box center [174, 276] width 223 height 31
type input "300"
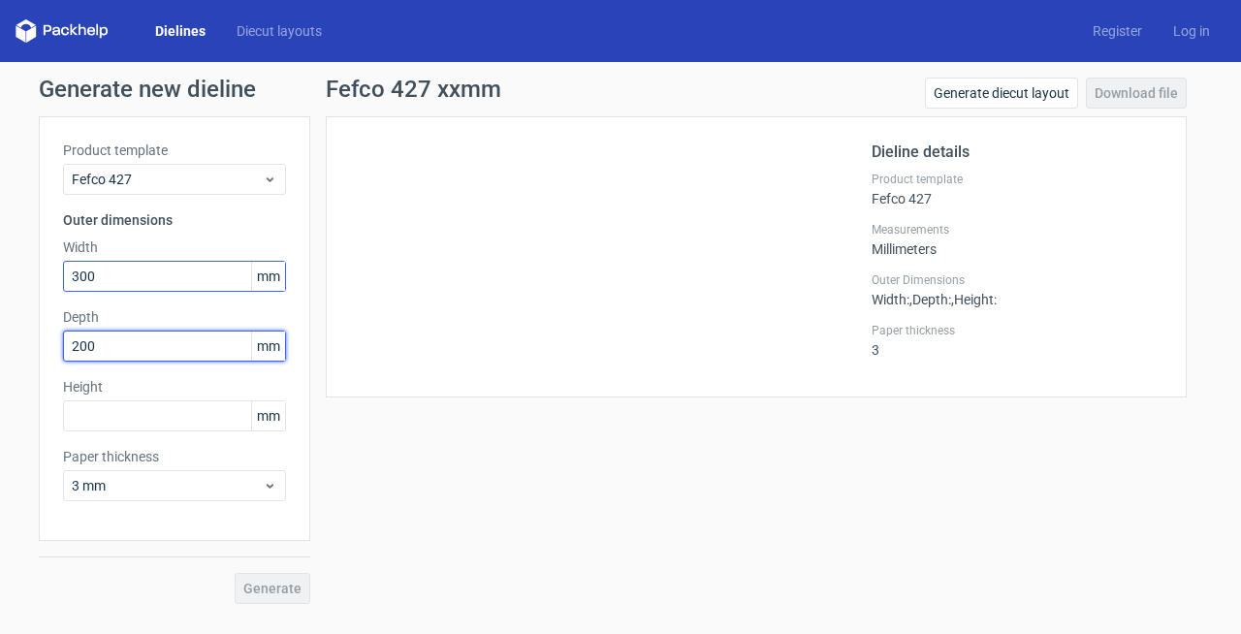
type input "200"
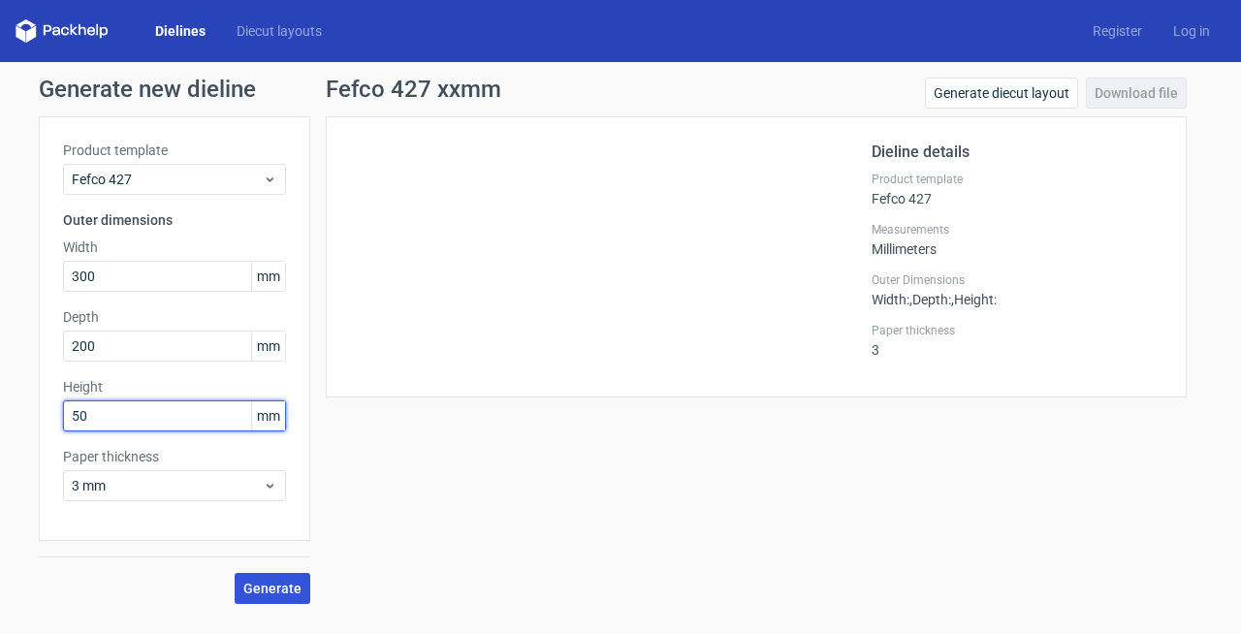
type input "50"
click at [288, 583] on span "Generate" at bounding box center [272, 589] width 58 height 14
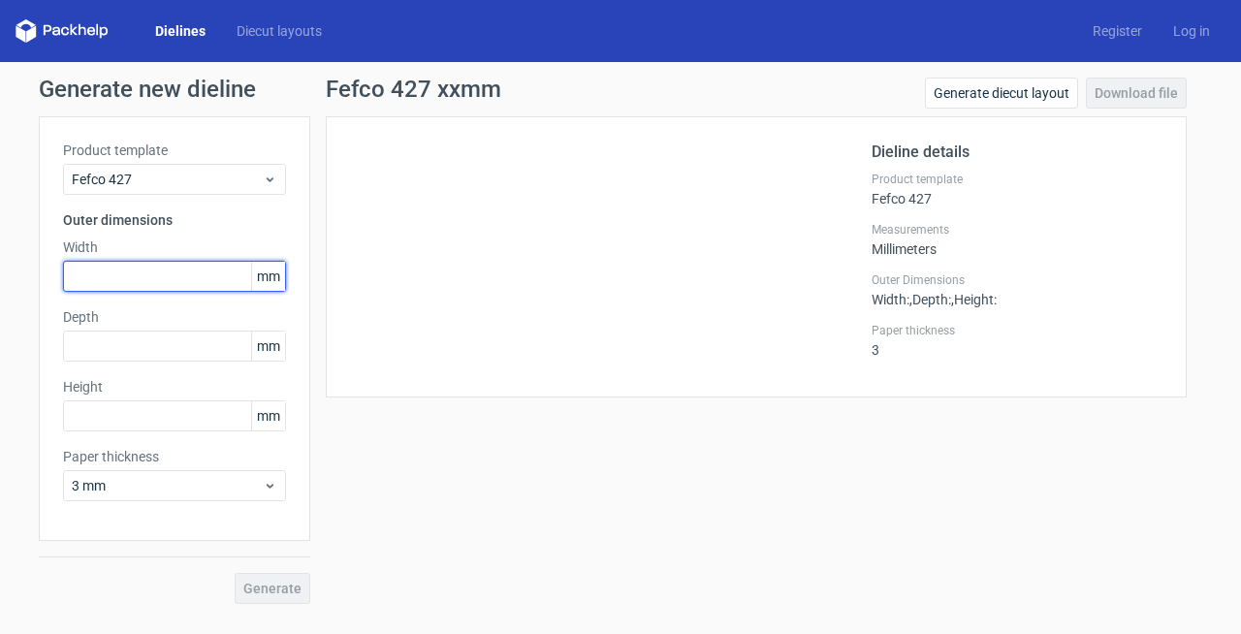
click at [169, 290] on input "text" at bounding box center [174, 276] width 223 height 31
type input "300"
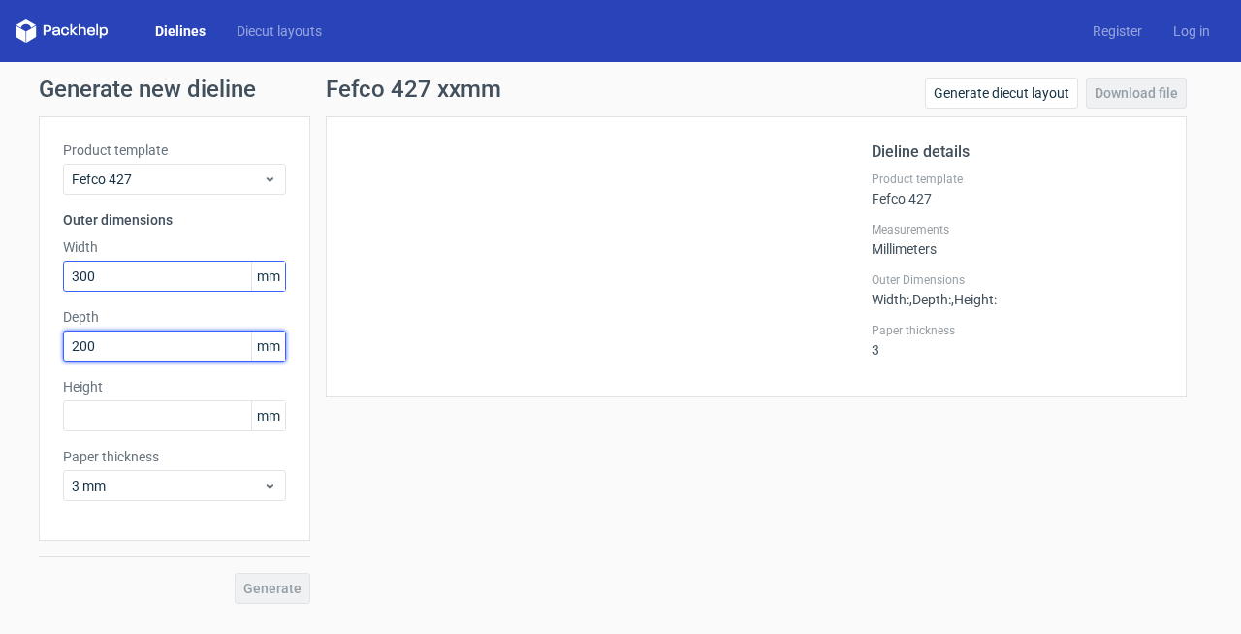
type input "200"
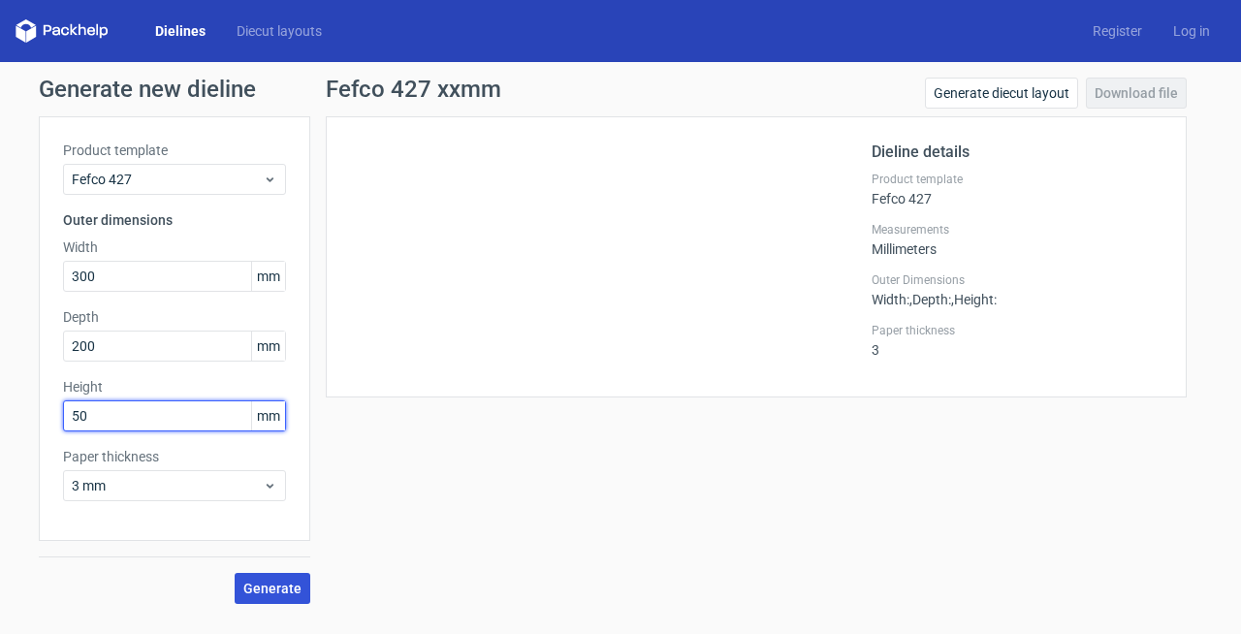
type input "50"
click at [294, 601] on button "Generate" at bounding box center [273, 588] width 76 height 31
